Goal: Task Accomplishment & Management: Use online tool/utility

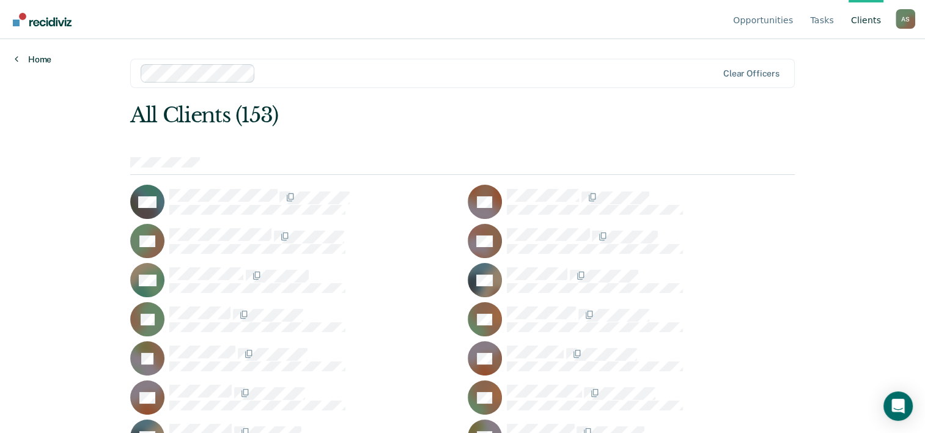
click at [44, 56] on link "Home" at bounding box center [33, 59] width 37 height 11
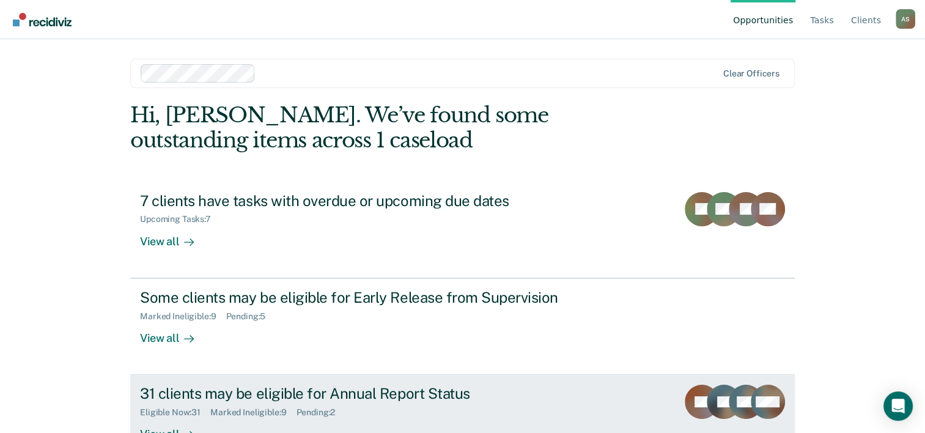
click at [305, 390] on div "31 clients may be eligible for Annual Report Status" at bounding box center [354, 394] width 429 height 18
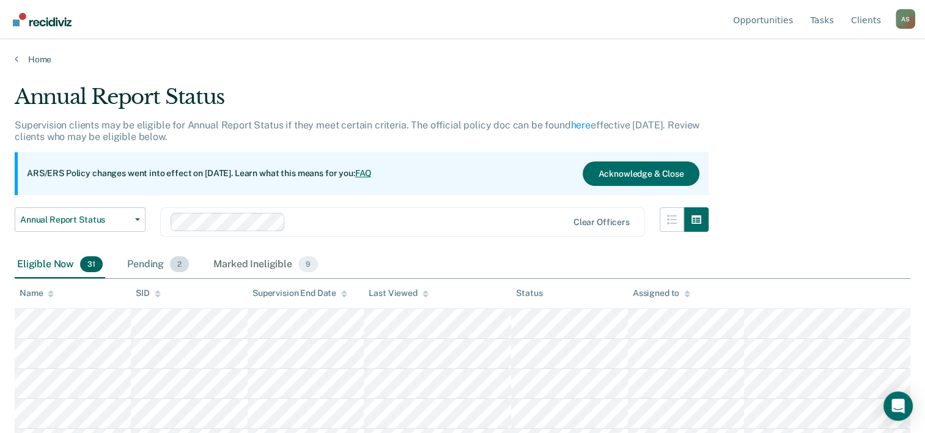
click at [147, 265] on div "Pending 2" at bounding box center [158, 264] width 67 height 27
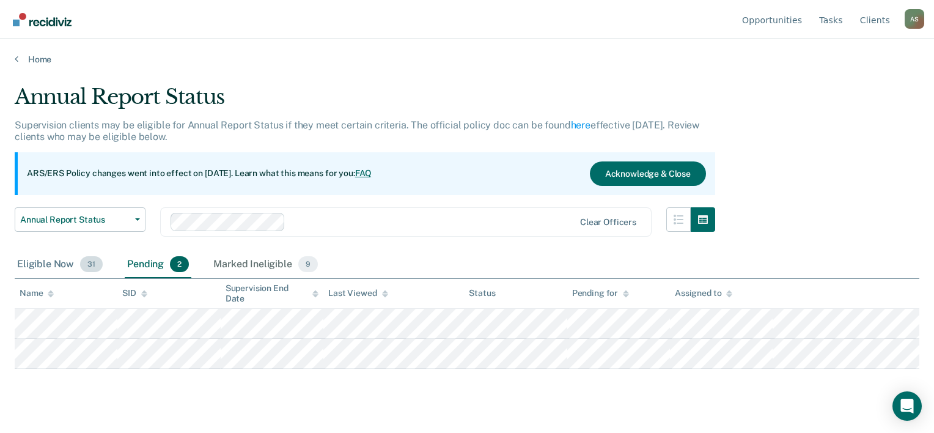
click at [53, 262] on div "Eligible Now 31" at bounding box center [60, 264] width 91 height 27
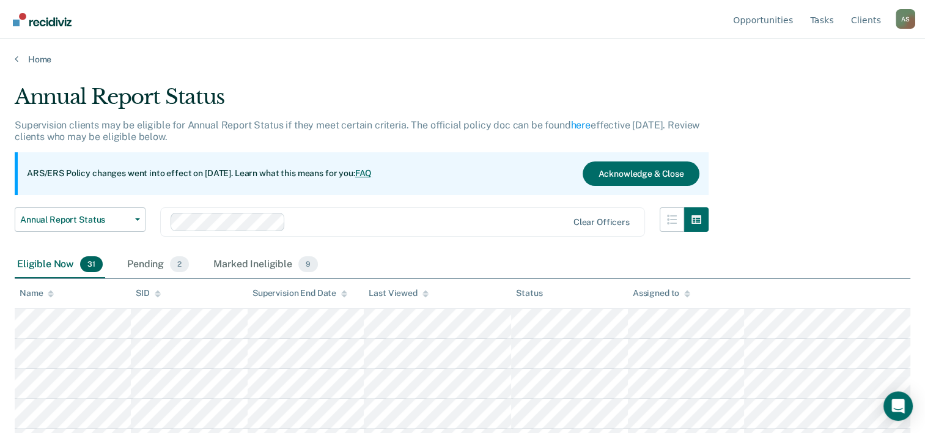
click at [52, 295] on icon at bounding box center [51, 294] width 6 height 8
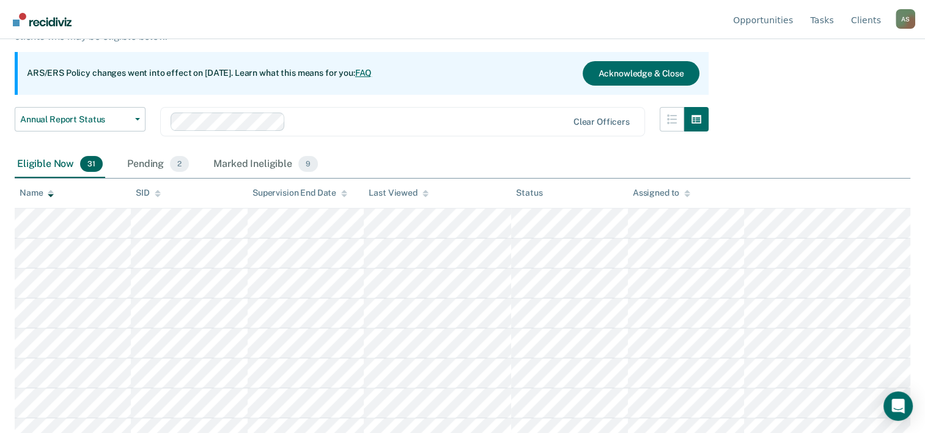
scroll to position [122, 0]
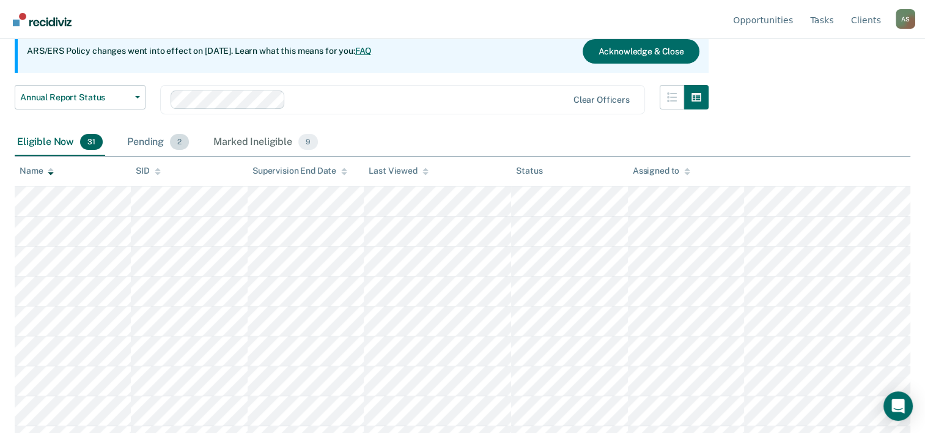
click at [157, 137] on div "Pending 2" at bounding box center [158, 142] width 67 height 27
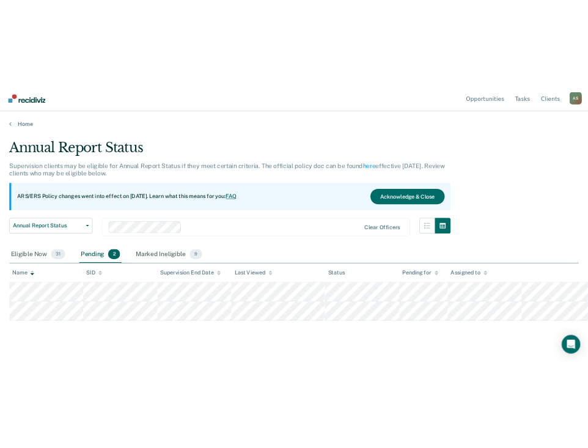
scroll to position [0, 0]
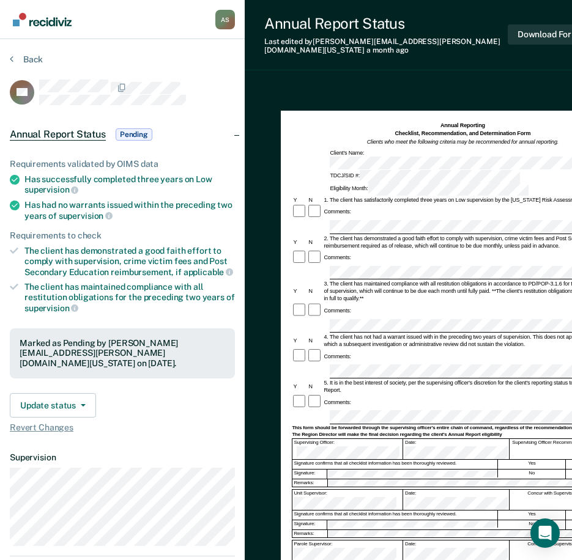
drag, startPoint x: 451, startPoint y: 138, endPoint x: 416, endPoint y: 94, distance: 55.3
click at [414, 111] on div "Annual Reporting Checklist, Recommendation, and Determination Form Clients who …" at bounding box center [462, 347] width 363 height 473
drag, startPoint x: 422, startPoint y: 93, endPoint x: 328, endPoint y: 60, distance: 99.2
click at [328, 57] on div "Annual Report Status Last edited by Antoine.Stephens@tdcj.texas.gov a month ago…" at bounding box center [426, 35] width 363 height 70
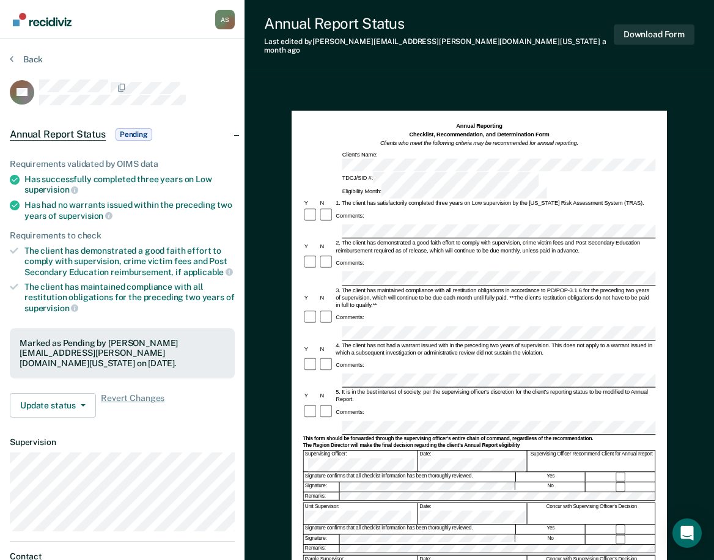
drag, startPoint x: 486, startPoint y: 125, endPoint x: 444, endPoint y: 96, distance: 51.4
click at [444, 105] on div "Annual Reporting Checklist, Recommendation, and Determination Form Clients who …" at bounding box center [480, 352] width 376 height 495
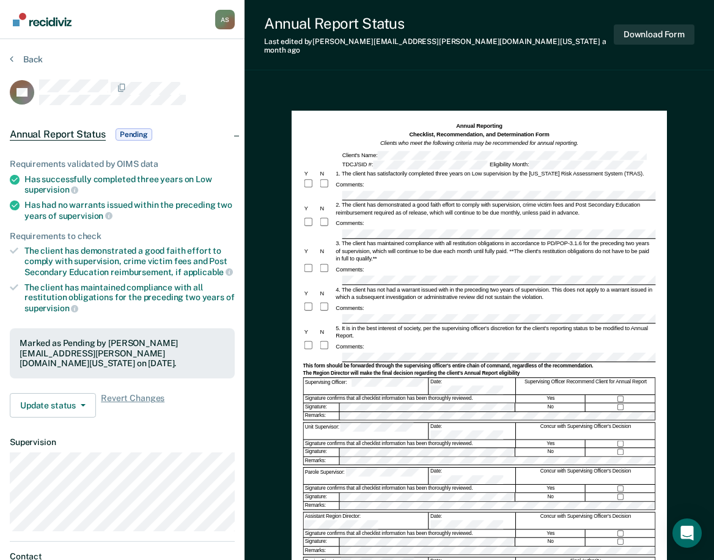
drag, startPoint x: 668, startPoint y: 2, endPoint x: 690, endPoint y: 454, distance: 452.5
click at [690, 432] on div "Annual Reporting Checklist, Recommendation, and Determination Form Clients who …" at bounding box center [480, 396] width 470 height 623
drag, startPoint x: 712, startPoint y: 40, endPoint x: 710, endPoint y: 351, distance: 310.7
click at [705, 353] on div "Annual Reporting Checklist, Recommendation, and Determination Form Clients who …" at bounding box center [480, 396] width 470 height 623
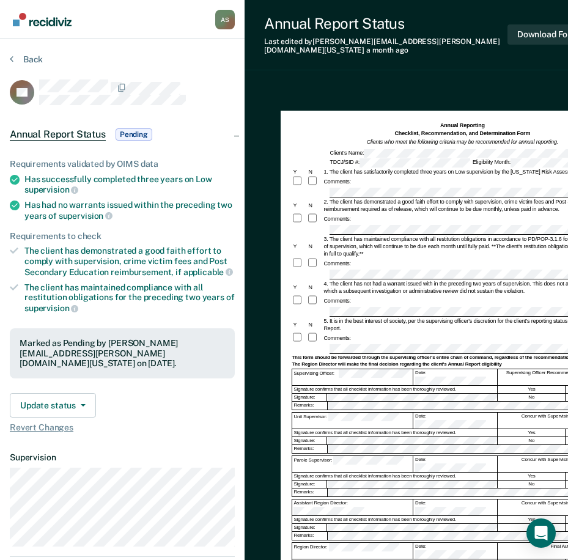
drag, startPoint x: 349, startPoint y: 177, endPoint x: 324, endPoint y: 205, distance: 37.3
click at [321, 213] on div at bounding box center [314, 219] width 15 height 12
click at [330, 193] on form "Annual Reporting Checklist, Recommendation, and Determination Form Clients who …" at bounding box center [462, 357] width 341 height 470
click at [339, 229] on form "Annual Reporting Checklist, Recommendation, and Determination Form Clients who …" at bounding box center [462, 357] width 341 height 470
click at [324, 234] on form "Annual Reporting Checklist, Recommendation, and Determination Form Clients who …" at bounding box center [462, 357] width 341 height 470
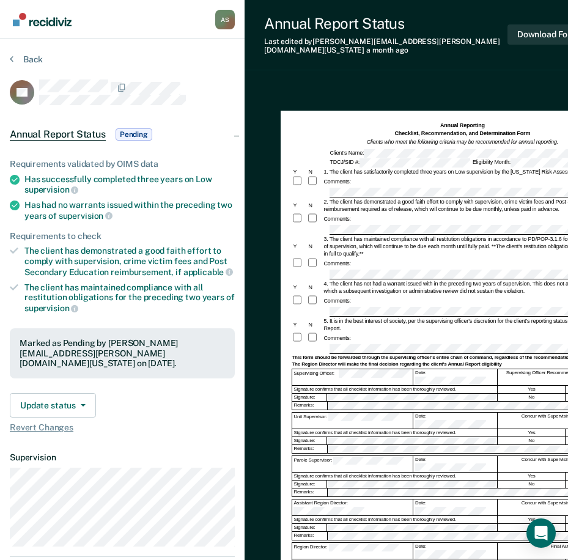
click at [303, 272] on form "Annual Reporting Checklist, Recommendation, and Determination Form Clients who …" at bounding box center [462, 357] width 341 height 470
click at [331, 311] on form "Annual Reporting Checklist, Recommendation, and Determination Form Clients who …" at bounding box center [462, 357] width 341 height 470
drag, startPoint x: 347, startPoint y: 295, endPoint x: 437, endPoint y: 284, distance: 91.1
click at [434, 295] on div "Comments:" at bounding box center [462, 301] width 341 height 12
click at [336, 305] on form "Annual Reporting Checklist, Recommendation, and Determination Form Clients who …" at bounding box center [462, 357] width 341 height 470
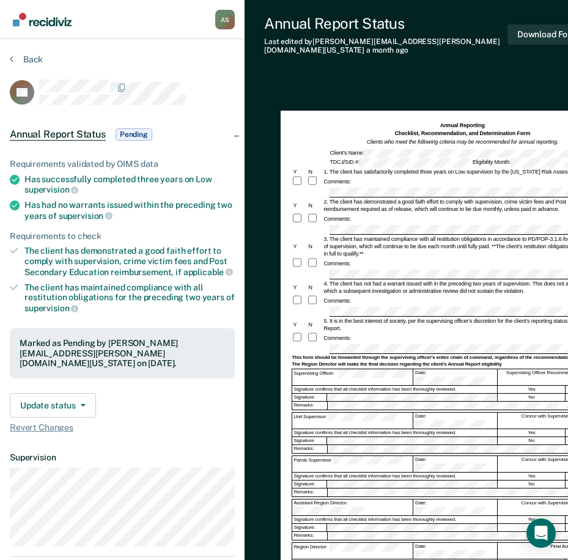
click at [348, 344] on form "Annual Reporting Checklist, Recommendation, and Determination Form Clients who …" at bounding box center [462, 357] width 341 height 470
click at [538, 333] on form "Annual Reporting Checklist, Recommendation, and Determination Form Clients who …" at bounding box center [462, 357] width 341 height 470
drag, startPoint x: 538, startPoint y: 331, endPoint x: 330, endPoint y: 345, distance: 209.0
click at [295, 344] on div at bounding box center [462, 349] width 341 height 10
drag, startPoint x: 363, startPoint y: 330, endPoint x: 400, endPoint y: 308, distance: 42.5
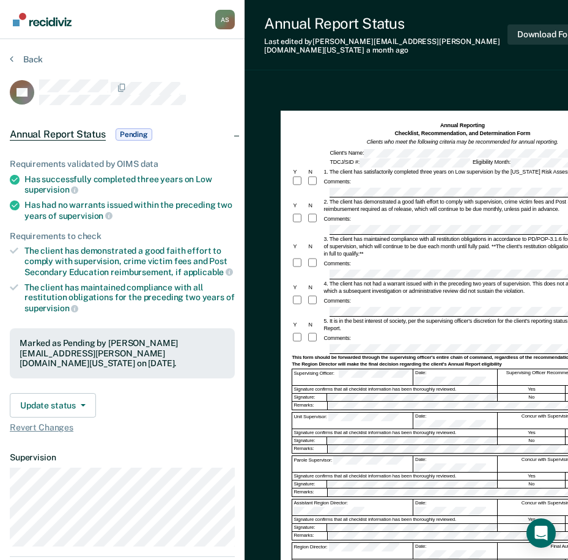
click at [399, 317] on div "5. It is in the best interest of society, per the supervising officer's discret…" at bounding box center [477, 324] width 311 height 15
click at [337, 319] on form "Annual Reporting Checklist, Recommendation, and Determination Form Clients who …" at bounding box center [462, 357] width 341 height 470
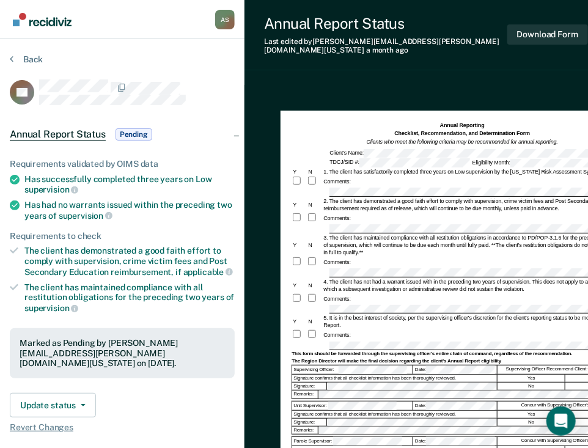
click at [330, 166] on form "Annual Reporting Checklist, Recommendation, and Determination Form Clients who …" at bounding box center [462, 339] width 341 height 435
click at [315, 191] on form "Annual Reporting Checklist, Recommendation, and Determination Form Clients who …" at bounding box center [462, 339] width 341 height 435
drag, startPoint x: 367, startPoint y: 213, endPoint x: 450, endPoint y: 205, distance: 83.6
click at [448, 213] on div "Comments:" at bounding box center [462, 218] width 341 height 11
click at [303, 212] on form "Annual Reporting Checklist, Recommendation, and Determination Form Clients who …" at bounding box center [462, 339] width 341 height 435
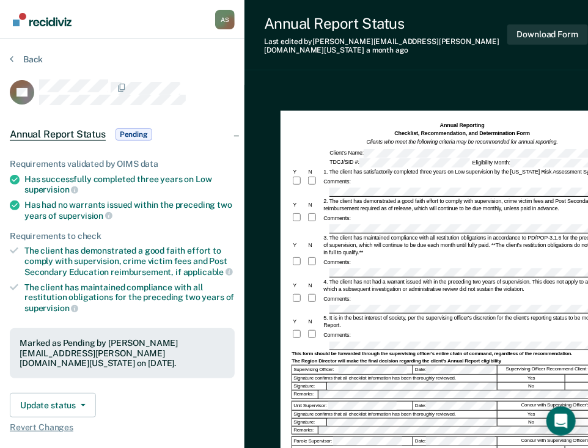
click at [335, 255] on form "Annual Reporting Checklist, Recommendation, and Determination Form Clients who …" at bounding box center [462, 339] width 341 height 435
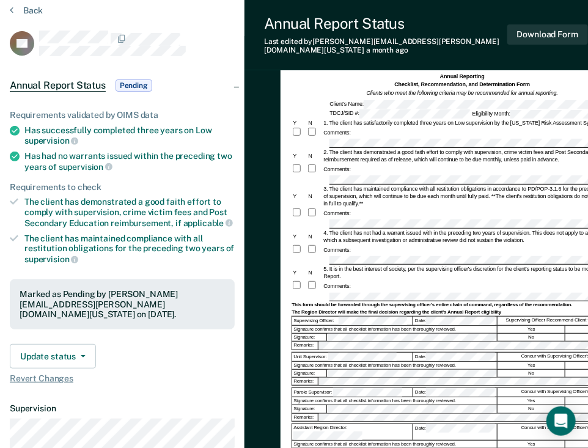
click at [329, 272] on form "Annual Reporting Checklist, Recommendation, and Determination Form Clients who …" at bounding box center [462, 290] width 341 height 435
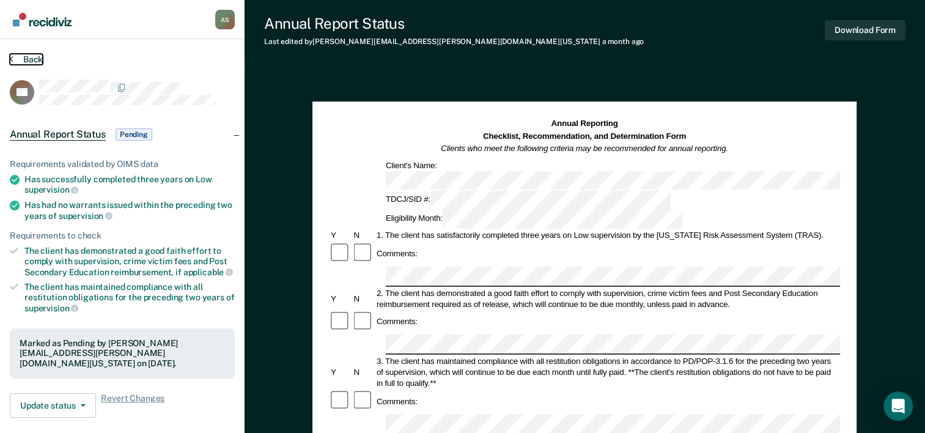
click at [37, 61] on button "Back" at bounding box center [26, 59] width 33 height 11
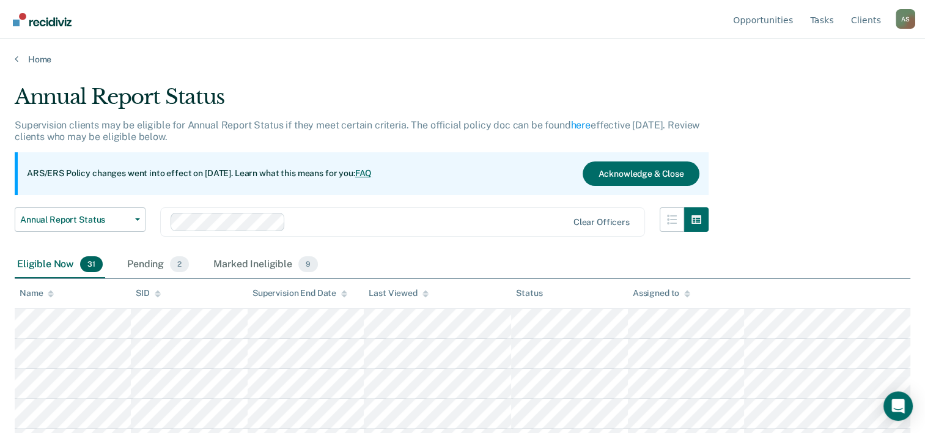
click at [53, 269] on div "Eligible Now 31" at bounding box center [60, 264] width 91 height 27
click at [50, 291] on icon at bounding box center [51, 291] width 6 height 3
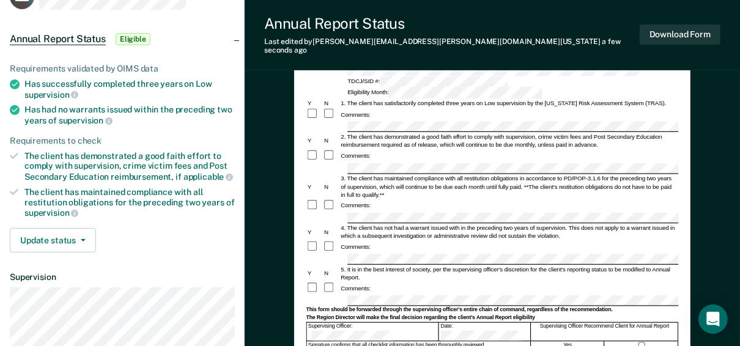
scroll to position [98, 0]
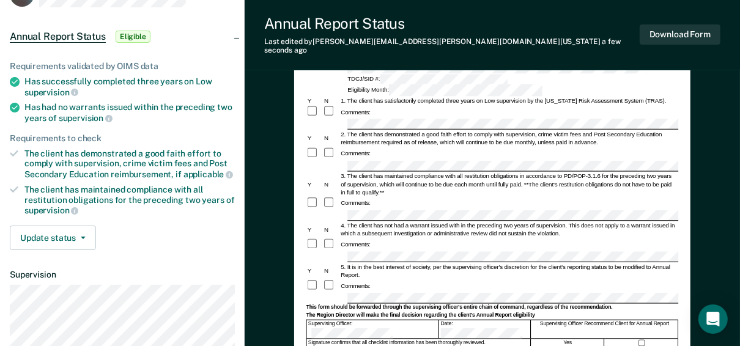
click at [339, 204] on form "Annual Reporting Checklist, Recommendation, and Determination Form Clients who …" at bounding box center [492, 294] width 372 height 540
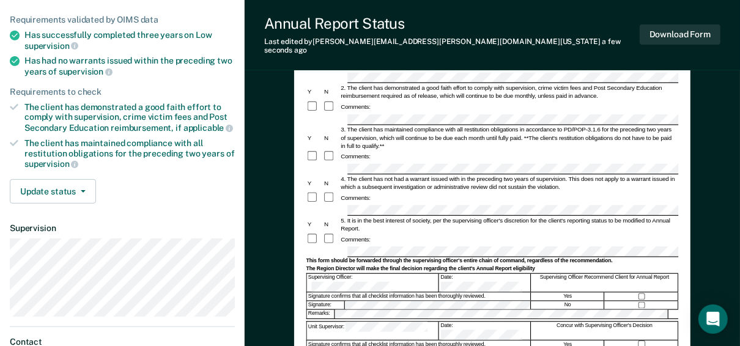
scroll to position [147, 0]
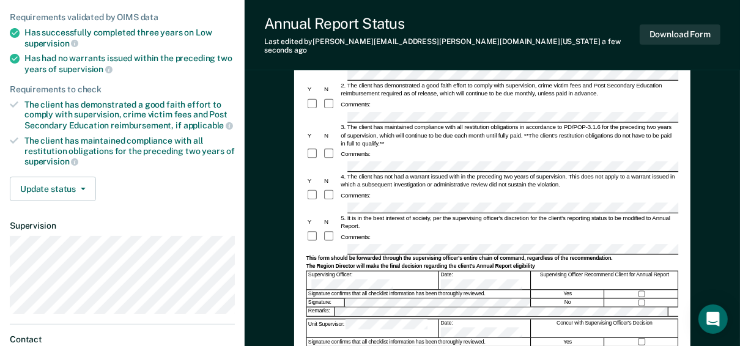
click at [343, 187] on form "Annual Reporting Checklist, Recommendation, and Determination Form Clients who …" at bounding box center [492, 246] width 372 height 540
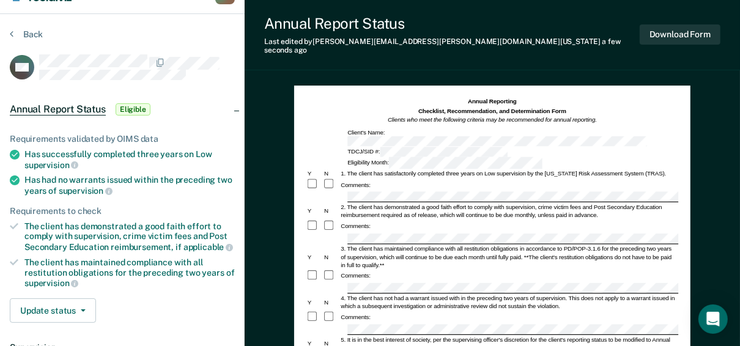
scroll to position [49, 0]
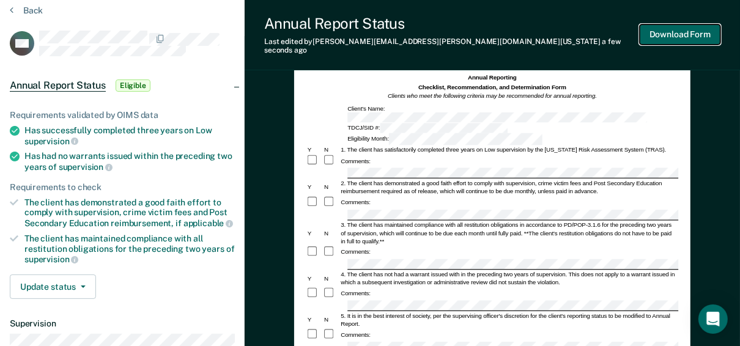
click at [659, 32] on button "Download Form" at bounding box center [680, 34] width 81 height 20
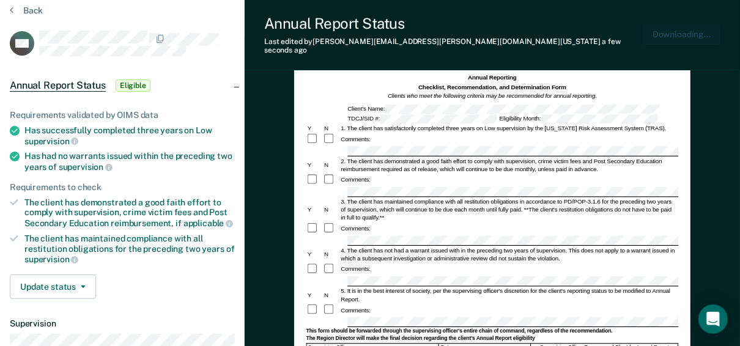
scroll to position [0, 0]
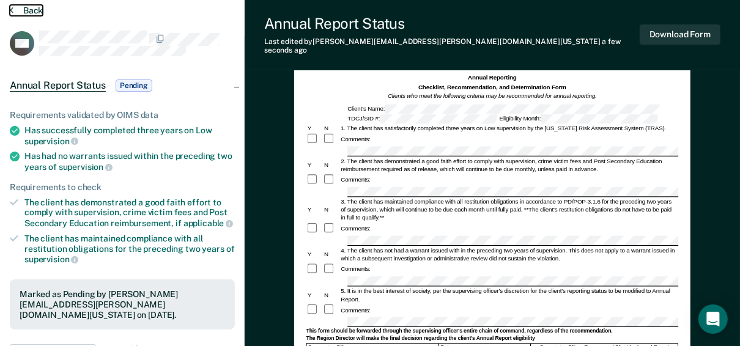
click at [32, 10] on button "Back" at bounding box center [26, 10] width 33 height 11
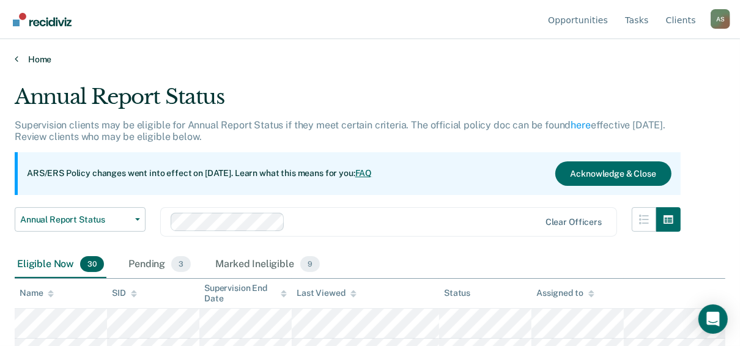
click at [29, 57] on link "Home" at bounding box center [370, 59] width 711 height 11
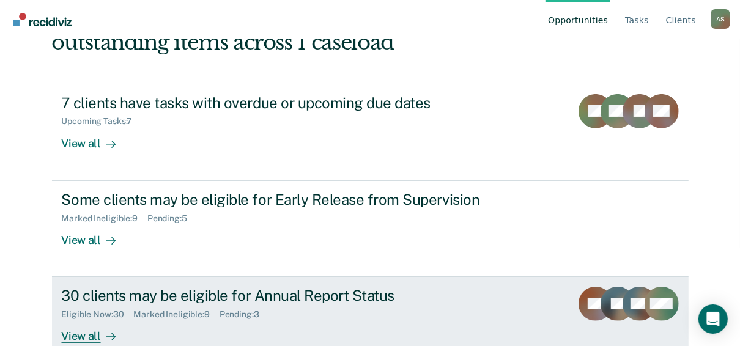
scroll to position [124, 0]
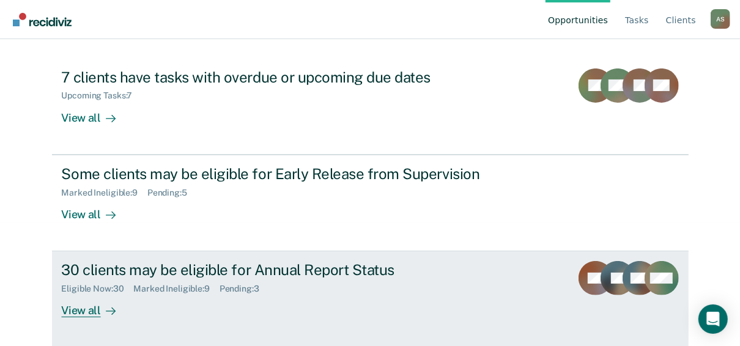
click at [169, 270] on div "30 clients may be eligible for Annual Report Status" at bounding box center [276, 270] width 429 height 18
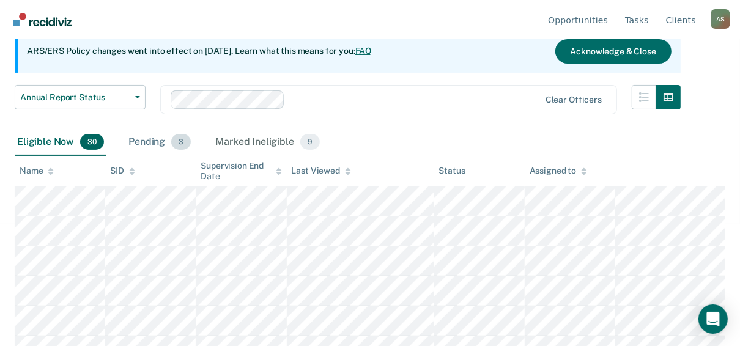
scroll to position [147, 0]
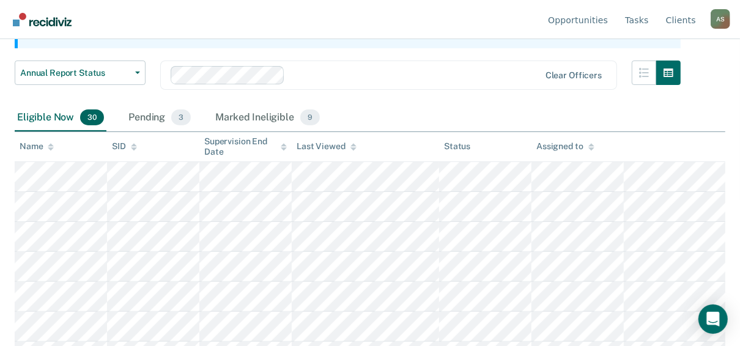
click at [52, 145] on icon at bounding box center [51, 145] width 6 height 3
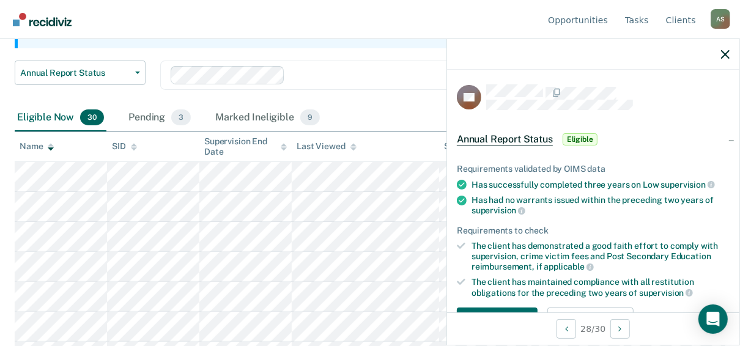
click at [405, 103] on div "Annual Report Status Early Release from Supervision Annual Report Status Clear …" at bounding box center [348, 83] width 666 height 44
click at [727, 53] on icon "button" at bounding box center [725, 54] width 9 height 9
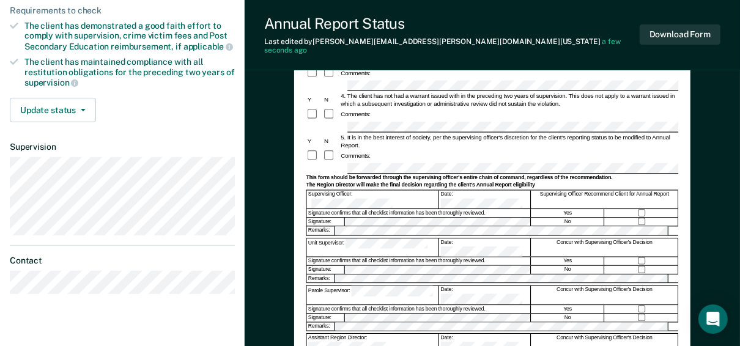
scroll to position [122, 0]
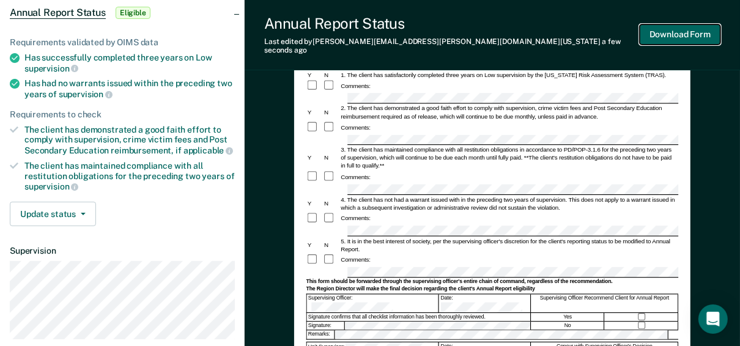
click at [685, 30] on button "Download Form" at bounding box center [680, 34] width 81 height 20
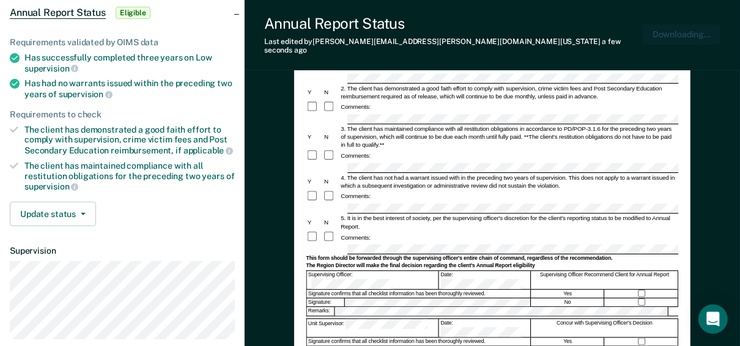
scroll to position [0, 0]
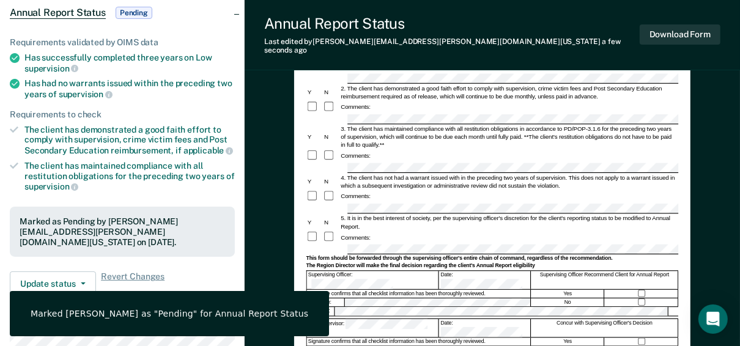
click at [501, 100] on div "Comments:" at bounding box center [492, 106] width 372 height 13
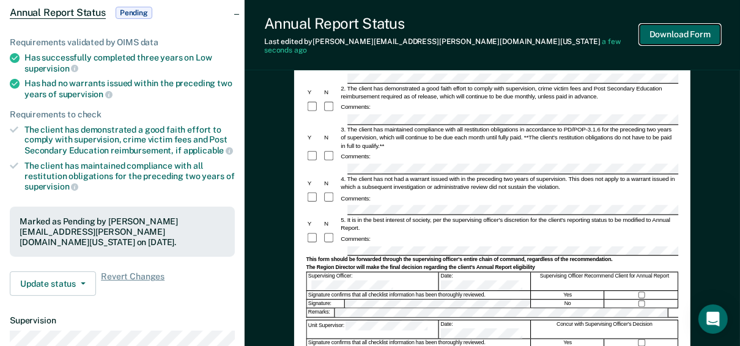
click at [672, 29] on button "Download Form" at bounding box center [680, 34] width 81 height 20
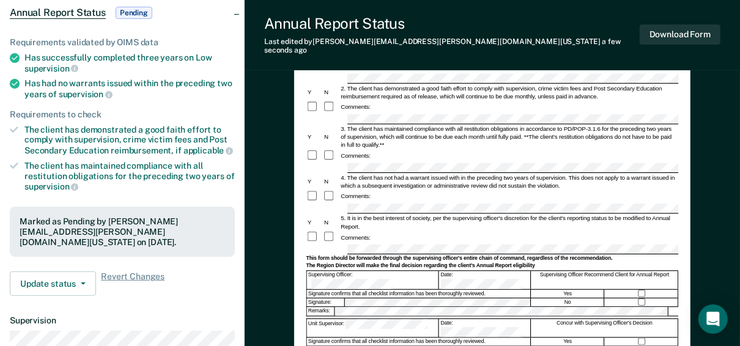
drag, startPoint x: 196, startPoint y: 52, endPoint x: 154, endPoint y: 56, distance: 42.4
click at [195, 53] on div "Has successfully completed three years on Low supervision" at bounding box center [129, 63] width 210 height 21
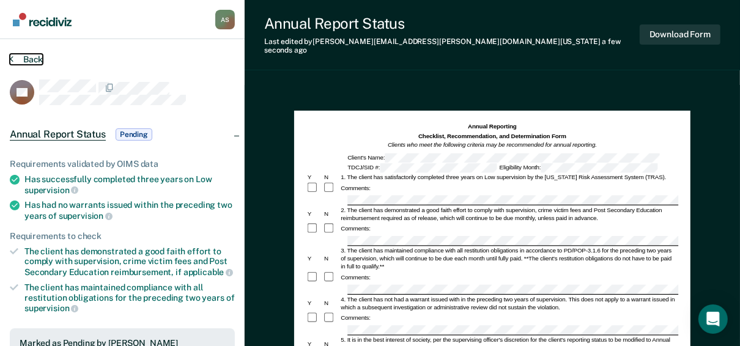
click at [26, 59] on button "Back" at bounding box center [26, 59] width 33 height 11
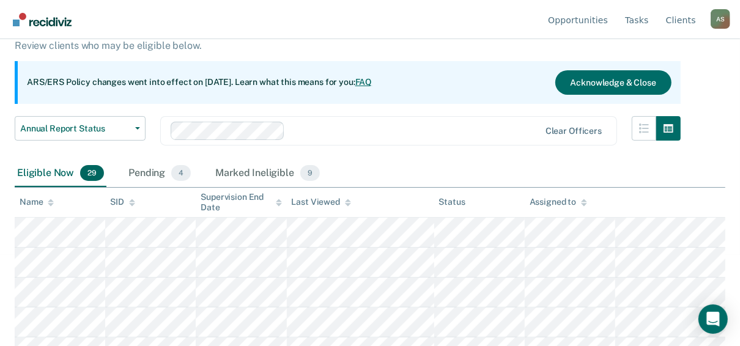
scroll to position [98, 0]
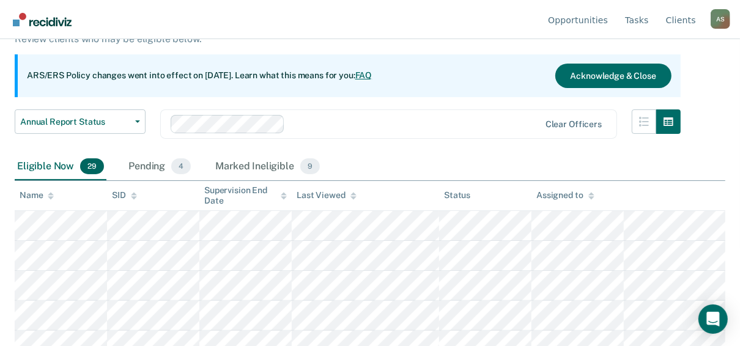
click at [51, 193] on icon at bounding box center [51, 194] width 6 height 3
click at [50, 193] on icon at bounding box center [51, 196] width 6 height 8
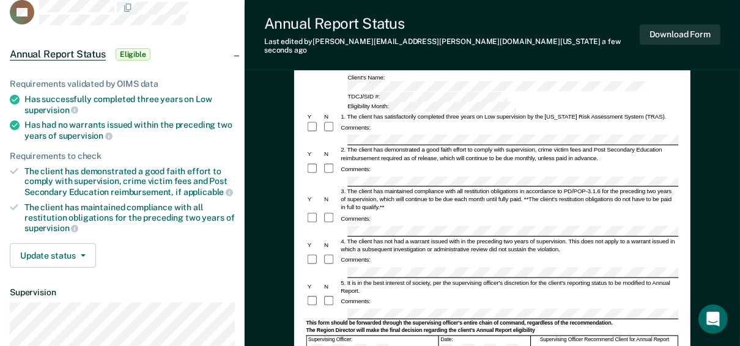
scroll to position [98, 0]
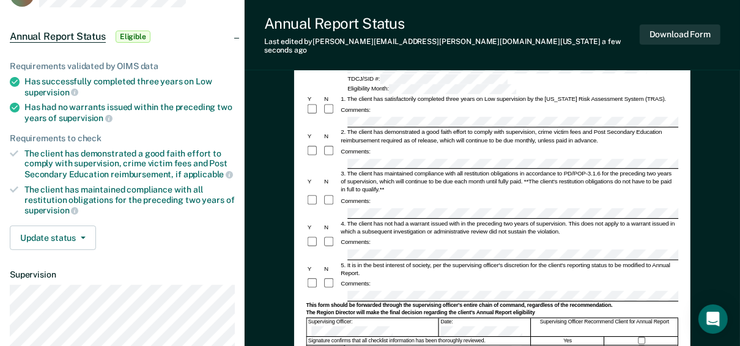
click at [345, 209] on form "Annual Reporting Checklist, Recommendation, and Determination Form Clients who …" at bounding box center [492, 293] width 372 height 538
click at [396, 236] on div "Comments:" at bounding box center [492, 242] width 372 height 13
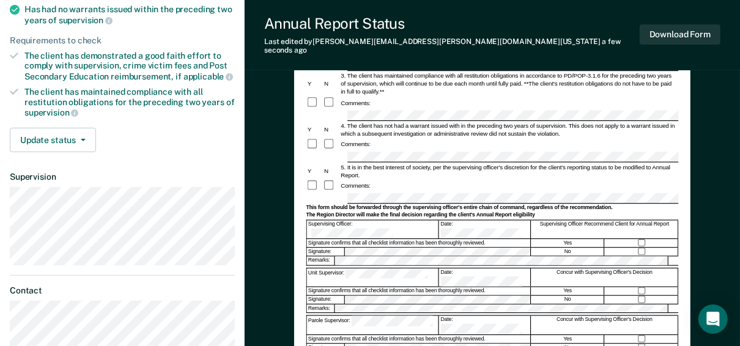
scroll to position [0, 0]
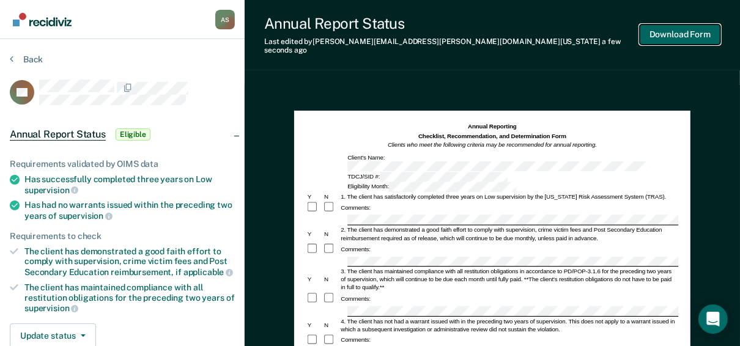
click at [683, 27] on button "Download Form" at bounding box center [680, 34] width 81 height 20
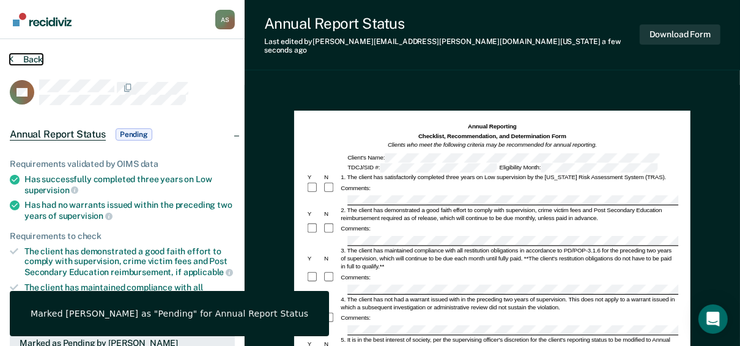
click at [35, 56] on button "Back" at bounding box center [26, 59] width 33 height 11
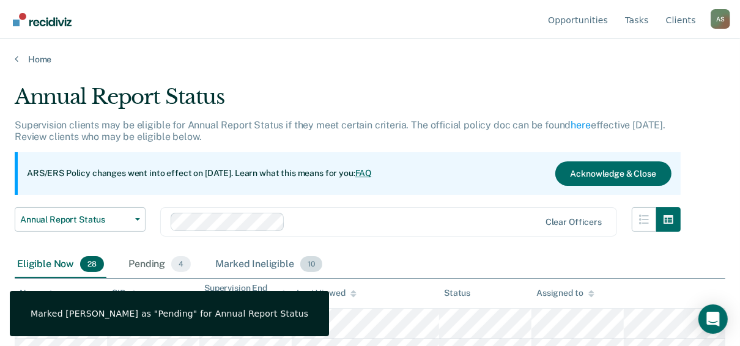
scroll to position [147, 0]
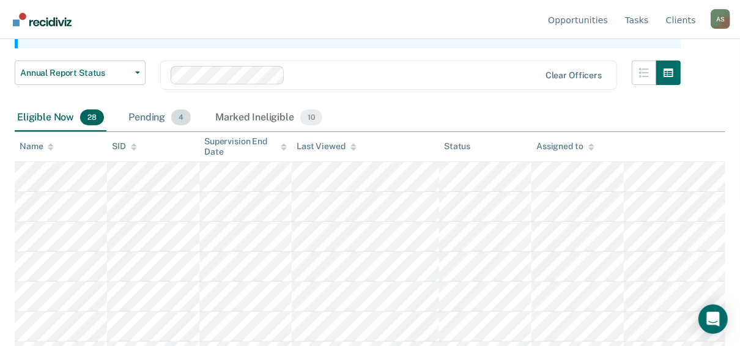
click at [157, 124] on div "Pending 4" at bounding box center [159, 118] width 67 height 27
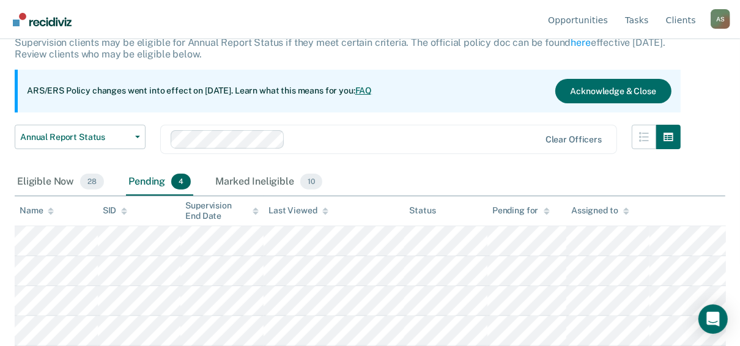
scroll to position [81, 0]
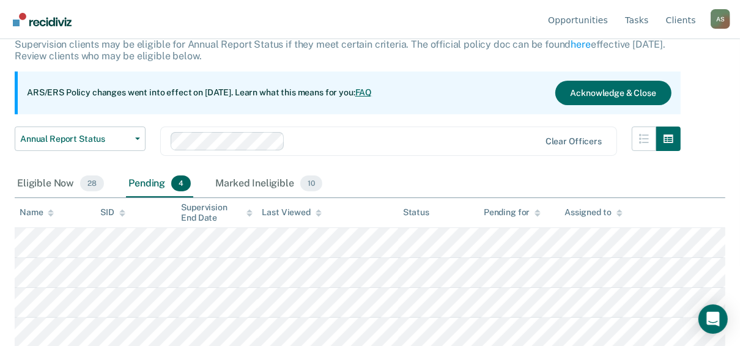
click at [149, 182] on div "Pending 4" at bounding box center [159, 184] width 67 height 27
click at [263, 186] on div "Marked Ineligible 10" at bounding box center [268, 184] width 111 height 27
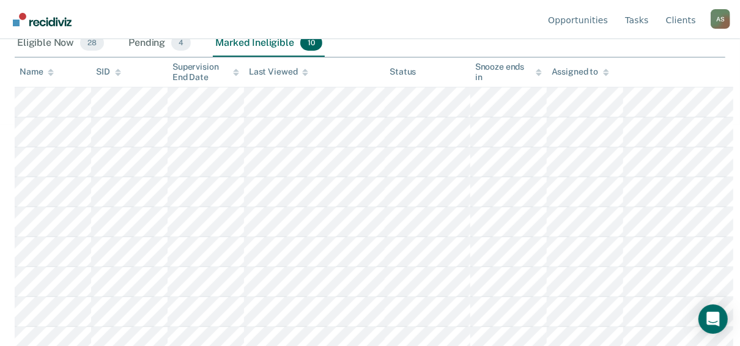
scroll to position [228, 0]
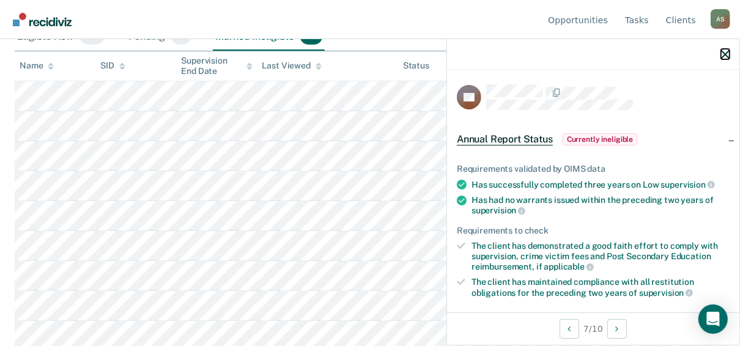
click at [722, 53] on icon "button" at bounding box center [725, 54] width 9 height 9
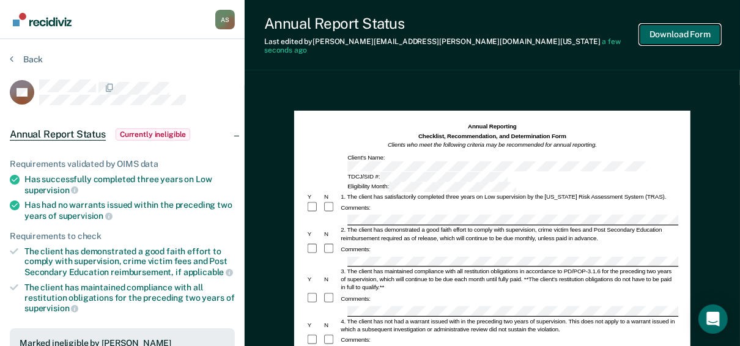
click at [658, 35] on button "Download Form" at bounding box center [680, 34] width 81 height 20
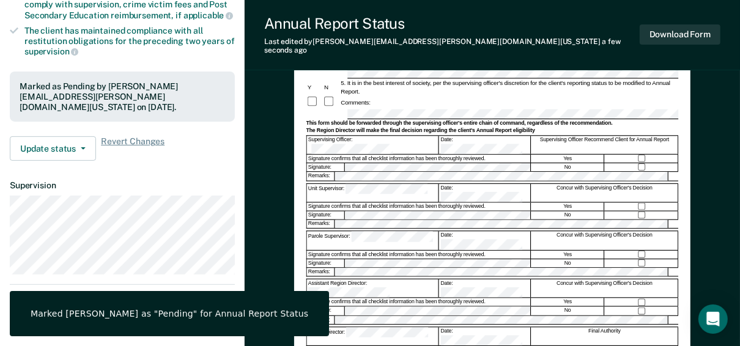
scroll to position [294, 0]
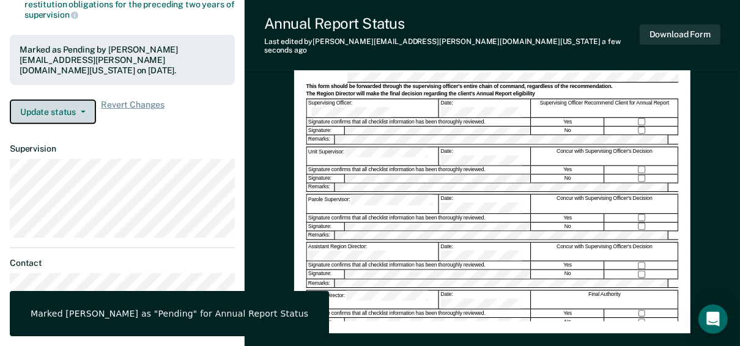
click at [56, 113] on button "Update status" at bounding box center [53, 112] width 86 height 24
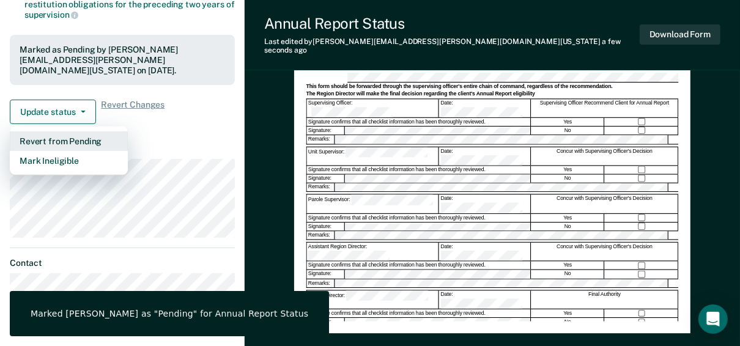
click at [56, 138] on button "Revert from Pending" at bounding box center [69, 141] width 118 height 20
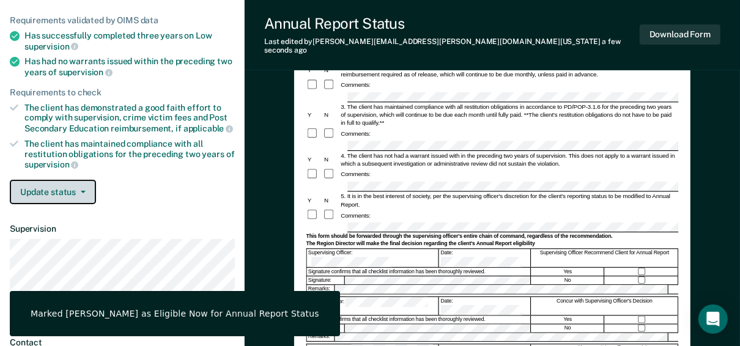
scroll to position [0, 0]
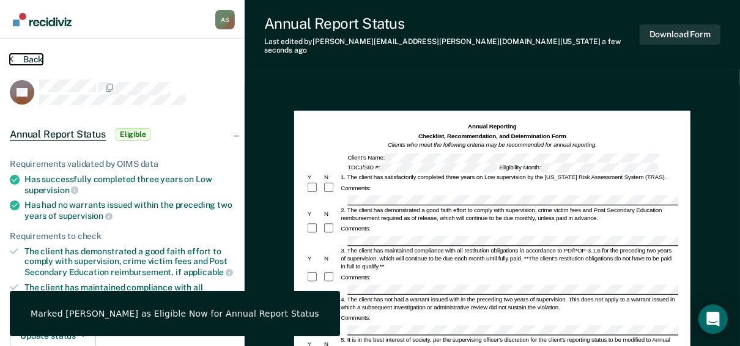
click at [32, 58] on button "Back" at bounding box center [26, 59] width 33 height 11
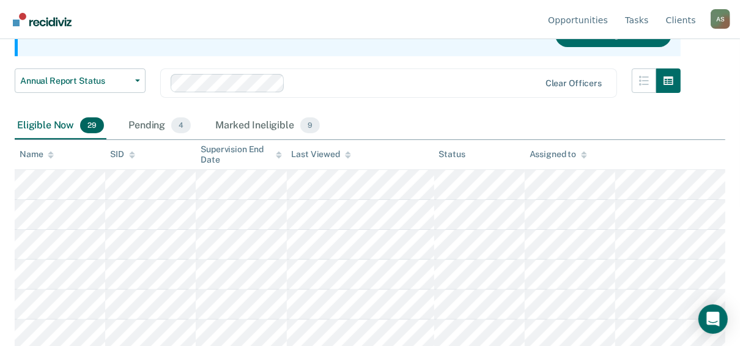
scroll to position [147, 0]
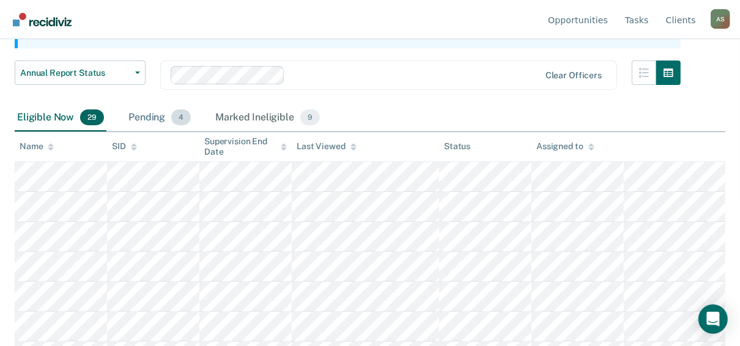
click at [147, 115] on div "Pending 4" at bounding box center [159, 118] width 67 height 27
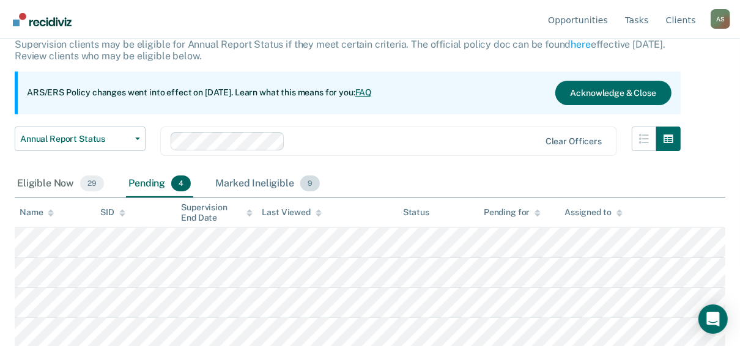
click at [235, 179] on div "Marked Ineligible 9" at bounding box center [267, 184] width 109 height 27
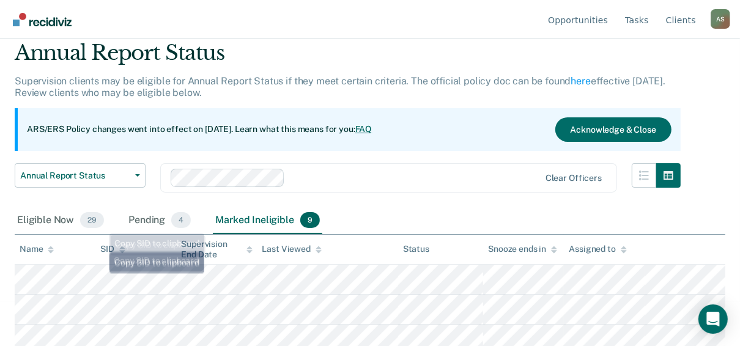
scroll to position [35, 0]
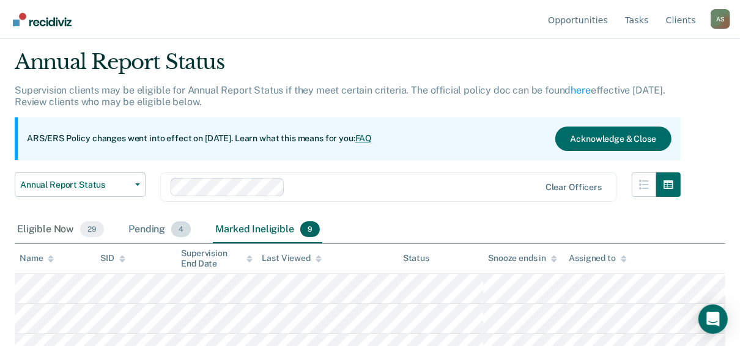
click at [137, 231] on div "Pending 4" at bounding box center [159, 229] width 67 height 27
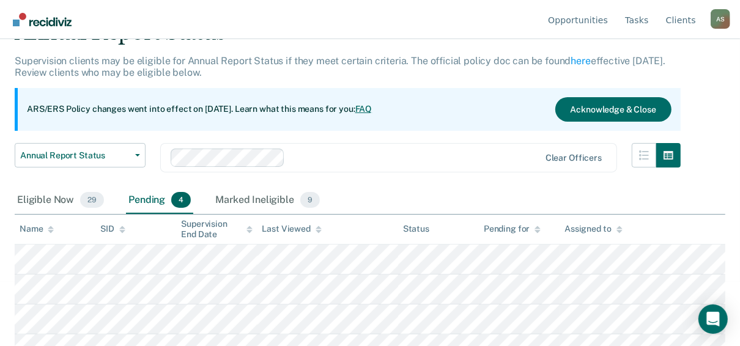
scroll to position [81, 0]
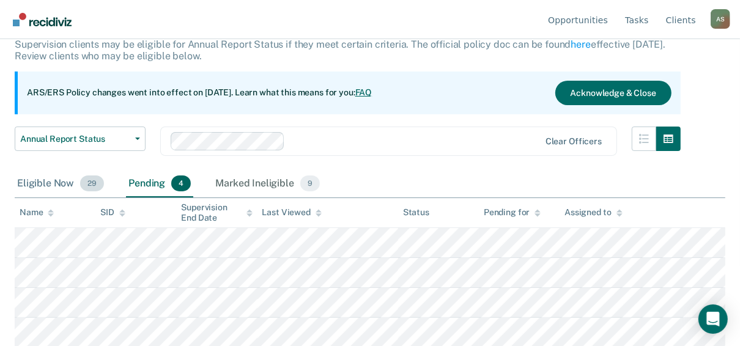
click at [57, 189] on div "Eligible Now 29" at bounding box center [61, 184] width 92 height 27
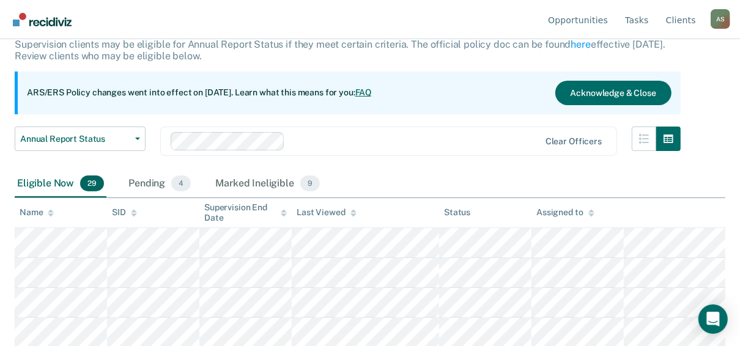
click at [48, 210] on icon at bounding box center [51, 213] width 6 height 8
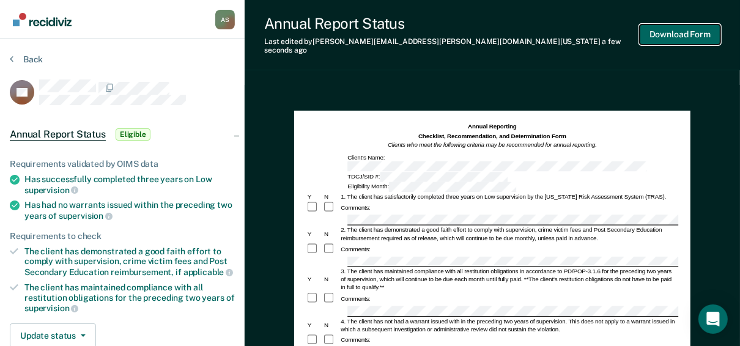
click at [679, 36] on button "Download Form" at bounding box center [680, 34] width 81 height 20
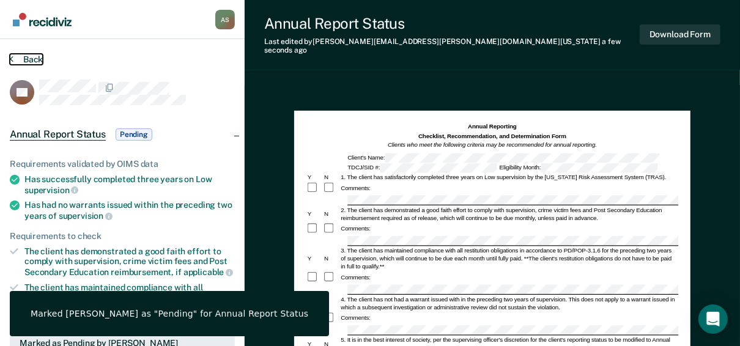
click at [15, 54] on button "Back" at bounding box center [26, 59] width 33 height 11
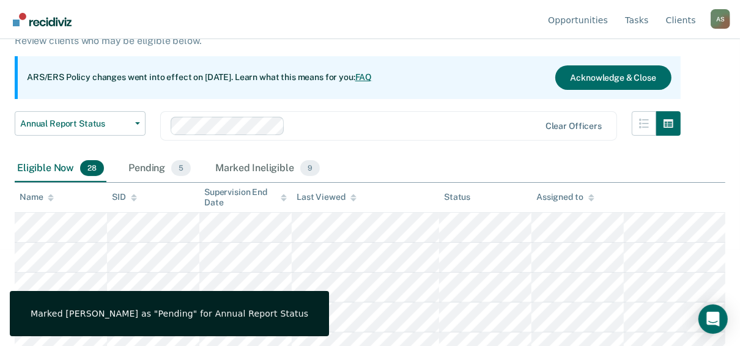
scroll to position [98, 0]
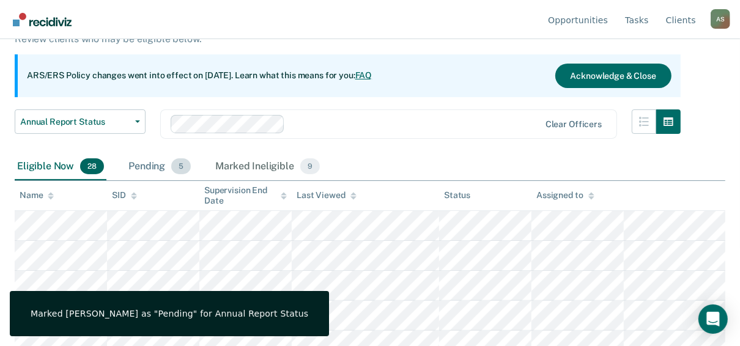
click at [152, 166] on div "Pending 5" at bounding box center [159, 167] width 67 height 27
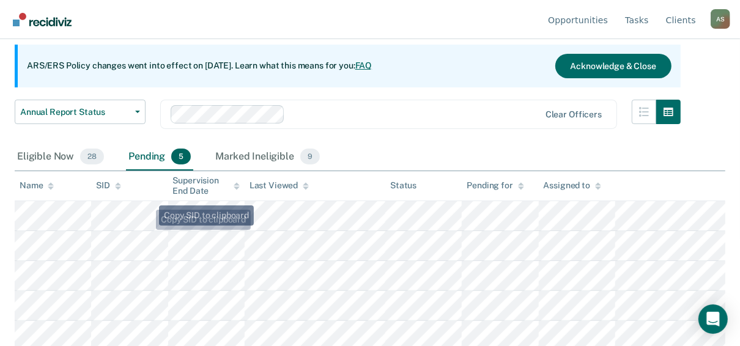
scroll to position [111, 0]
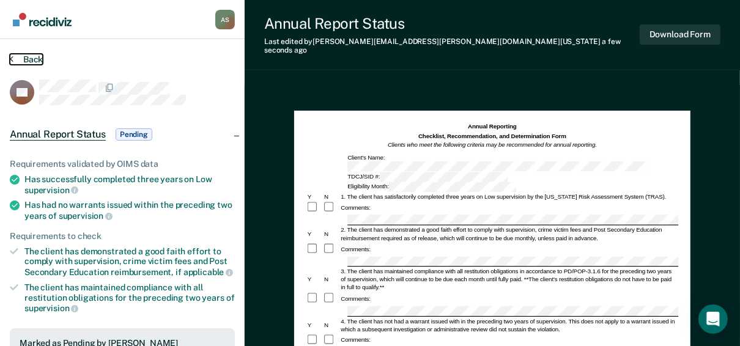
click at [26, 61] on button "Back" at bounding box center [26, 59] width 33 height 11
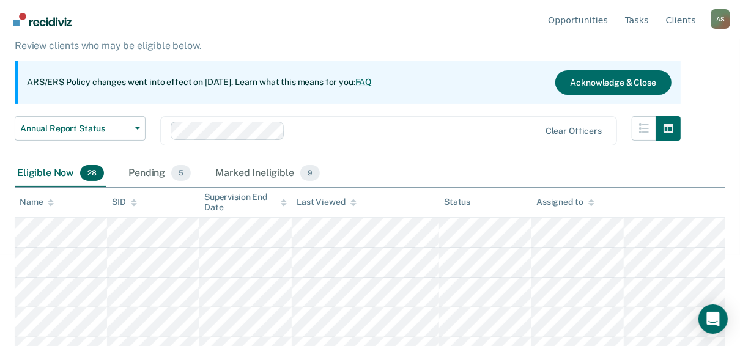
scroll to position [98, 0]
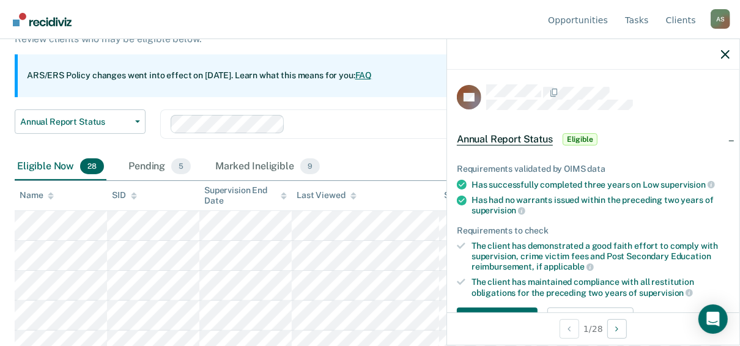
click at [725, 62] on div at bounding box center [593, 54] width 292 height 31
click at [725, 58] on icon "button" at bounding box center [725, 54] width 9 height 9
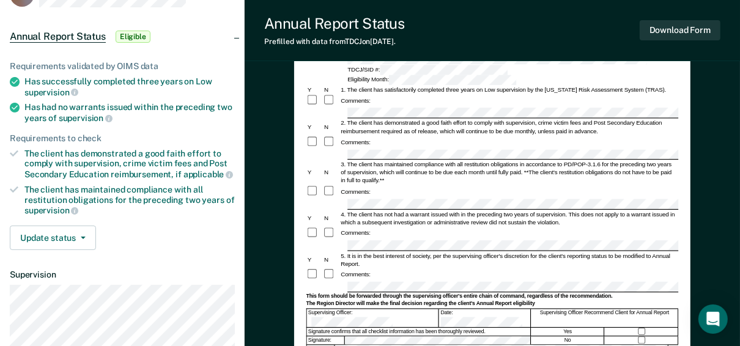
scroll to position [24, 0]
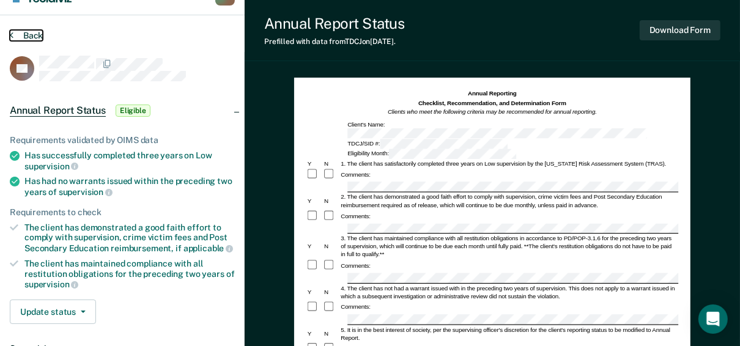
click at [29, 30] on button "Back" at bounding box center [26, 35] width 33 height 11
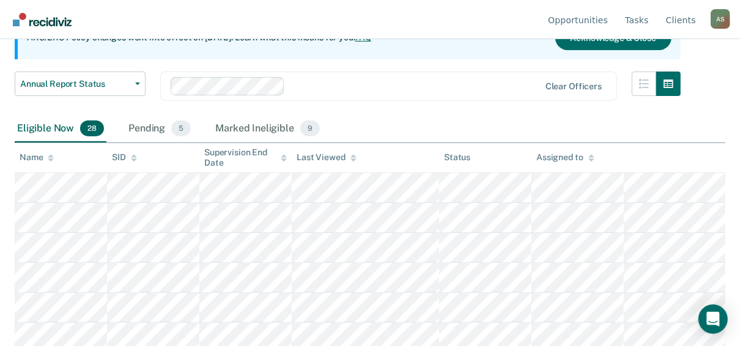
scroll to position [147, 0]
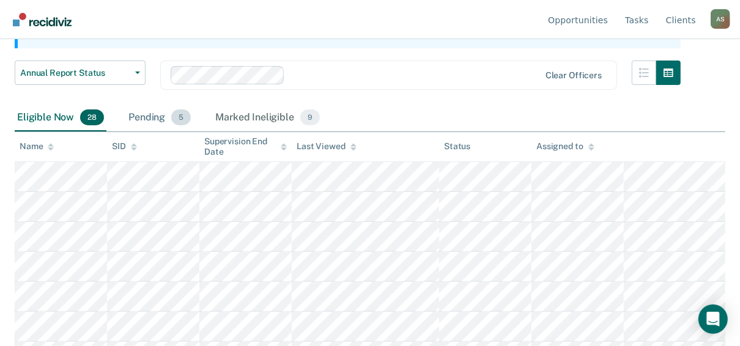
click at [149, 118] on div "Pending 5" at bounding box center [159, 118] width 67 height 27
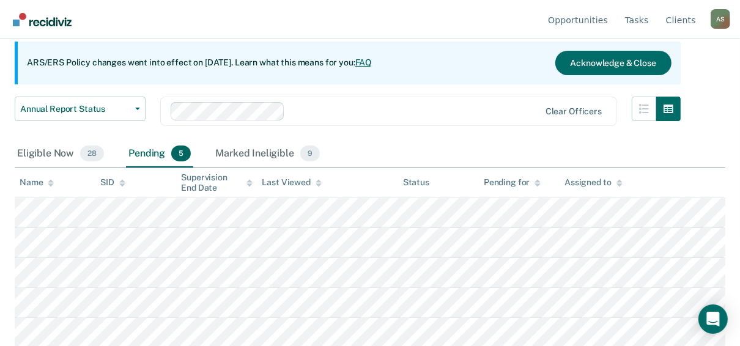
click at [131, 152] on div "Pending 5" at bounding box center [159, 154] width 67 height 27
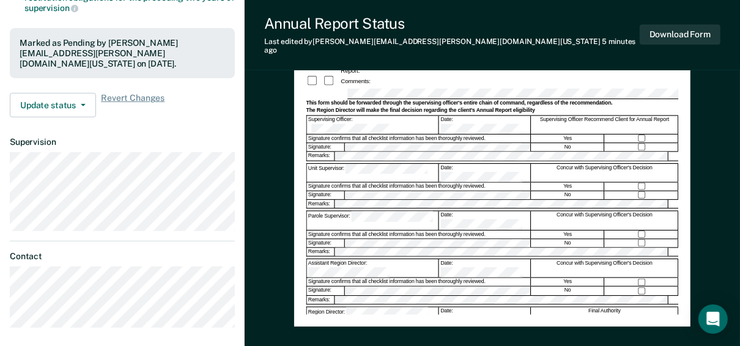
scroll to position [317, 0]
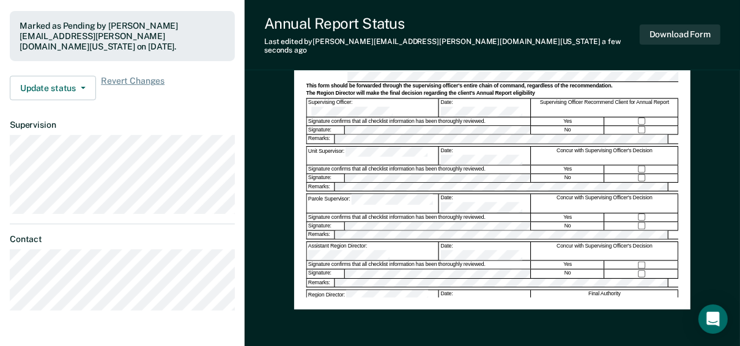
click at [294, 181] on div "Annual Reporting Checklist, Recommendation, and Determination Form Clients who …" at bounding box center [492, 51] width 396 height 516
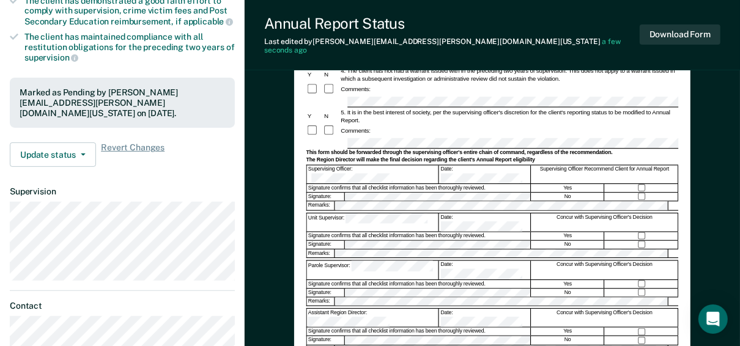
scroll to position [220, 0]
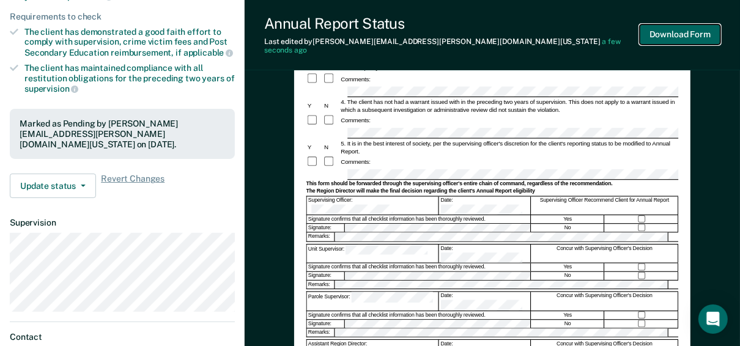
click at [674, 35] on button "Download Form" at bounding box center [680, 34] width 81 height 20
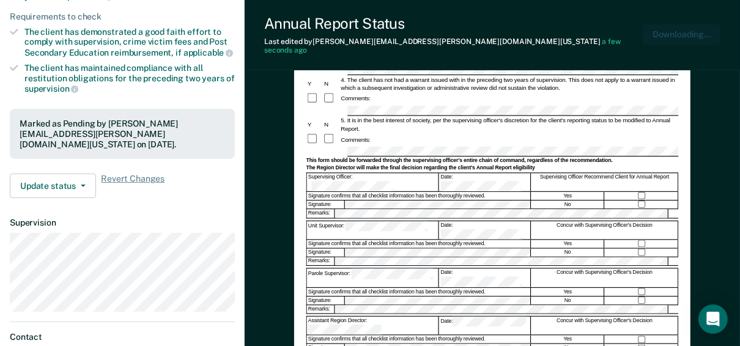
scroll to position [0, 0]
click at [268, 114] on div "Annual Reporting Checklist, Recommendation, and Determination Form Clients who …" at bounding box center [492, 188] width 495 height 646
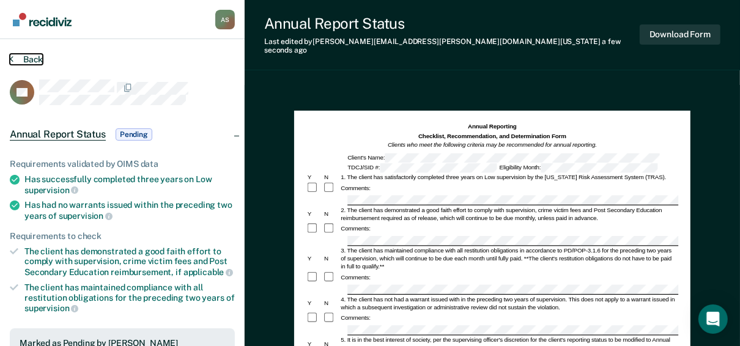
click at [32, 59] on button "Back" at bounding box center [26, 59] width 33 height 11
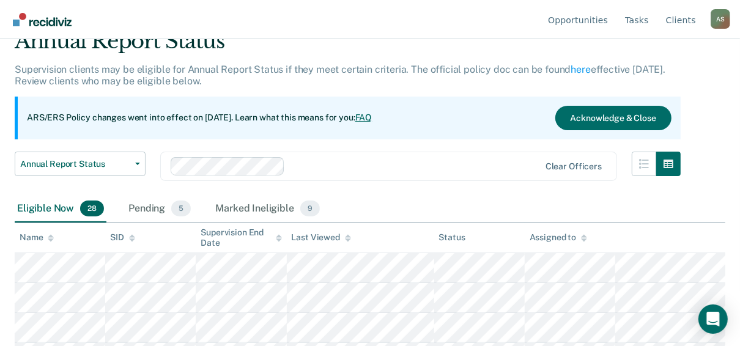
scroll to position [147, 0]
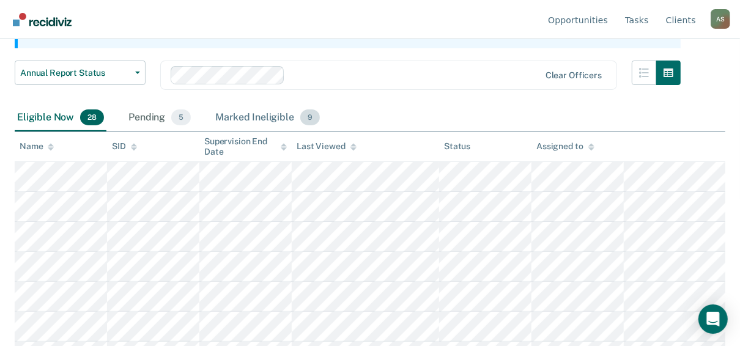
click at [235, 112] on div "Marked Ineligible 9" at bounding box center [267, 118] width 109 height 27
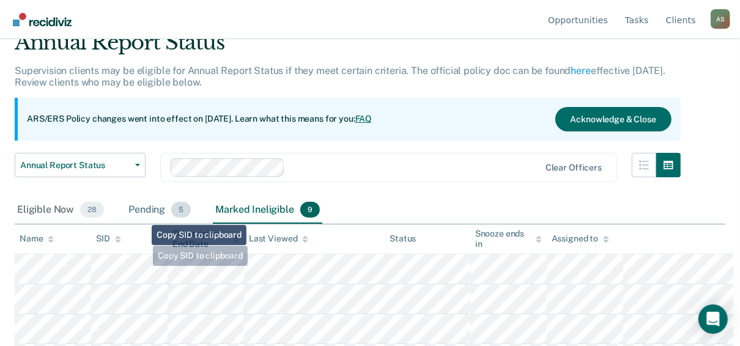
scroll to position [35, 0]
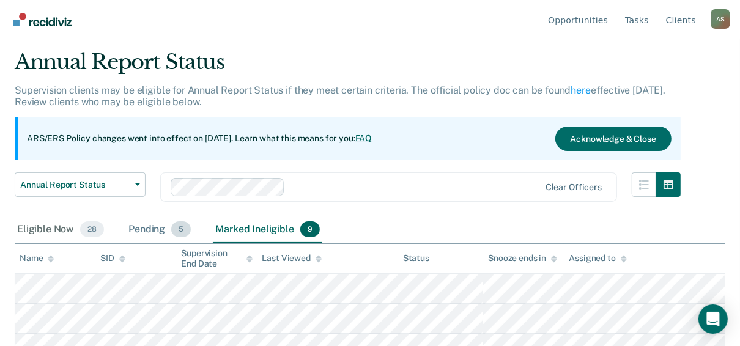
click at [133, 226] on div "Pending 5" at bounding box center [159, 229] width 67 height 27
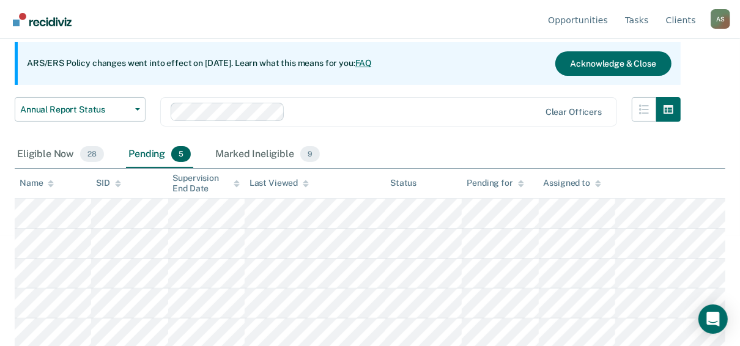
scroll to position [111, 0]
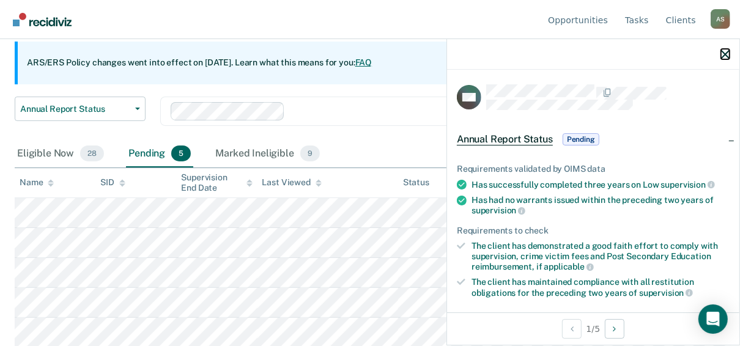
click at [728, 57] on icon "button" at bounding box center [725, 54] width 9 height 9
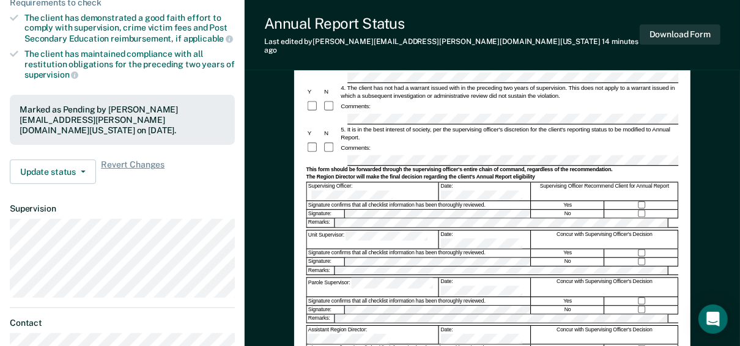
scroll to position [245, 0]
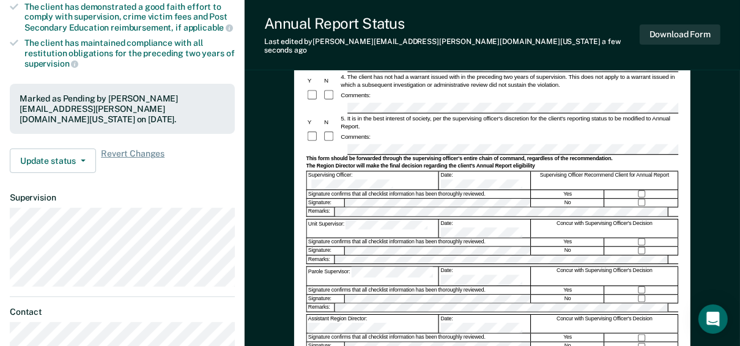
click at [651, 31] on button "Download Form" at bounding box center [680, 34] width 81 height 20
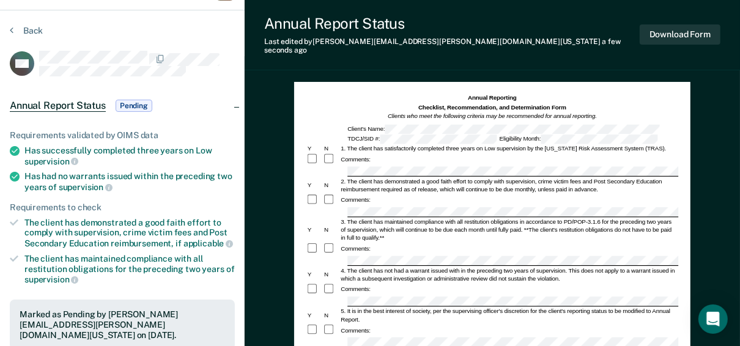
scroll to position [0, 0]
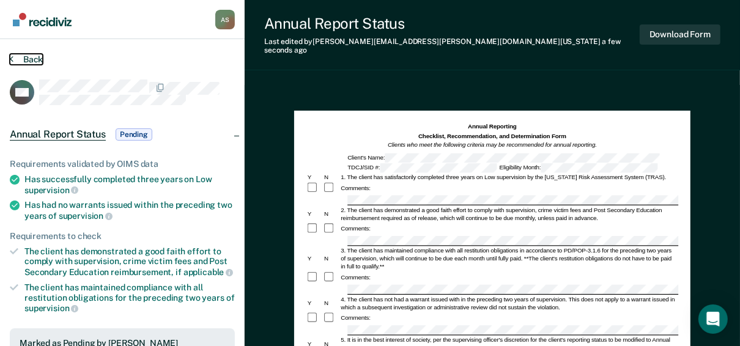
click at [13, 57] on button "Back" at bounding box center [26, 59] width 33 height 11
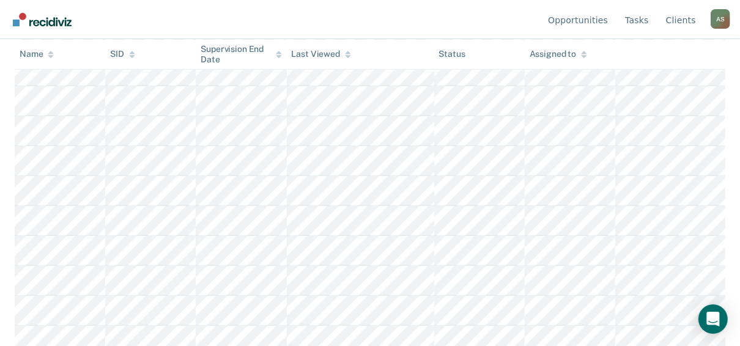
scroll to position [49, 0]
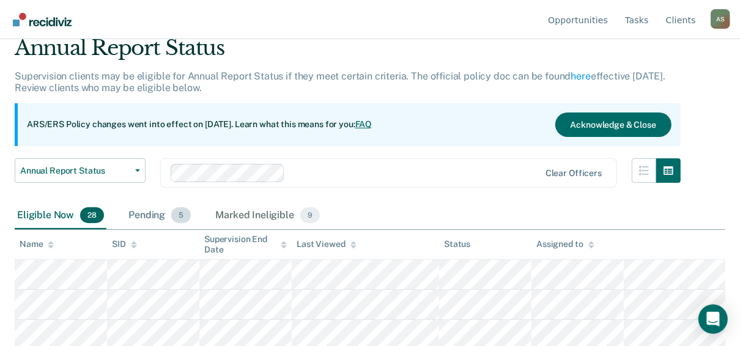
click at [154, 220] on div "Pending 5" at bounding box center [159, 215] width 67 height 27
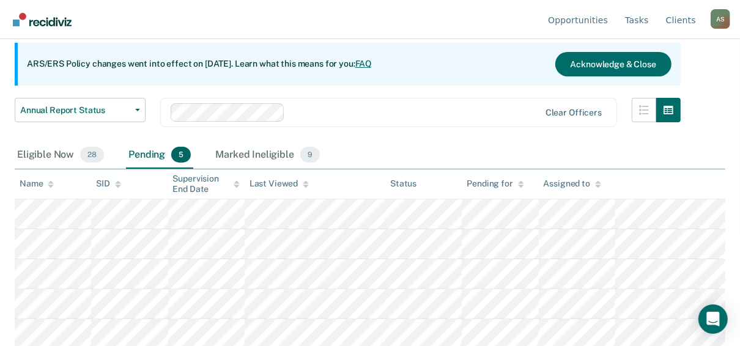
scroll to position [111, 0]
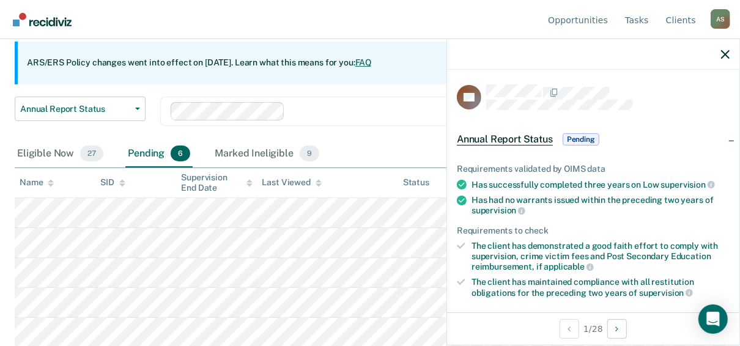
click at [720, 56] on div at bounding box center [593, 54] width 292 height 31
click at [728, 54] on icon "button" at bounding box center [725, 54] width 9 height 9
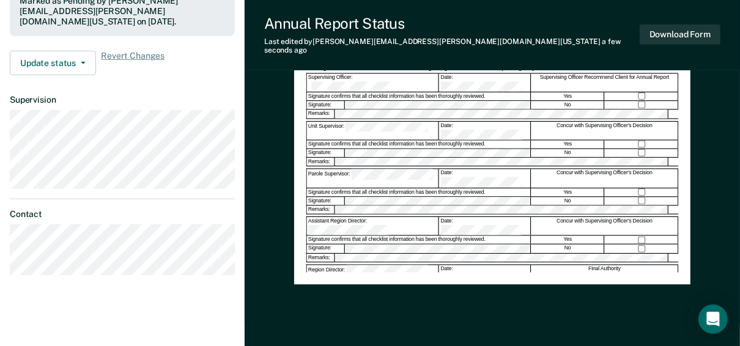
scroll to position [294, 0]
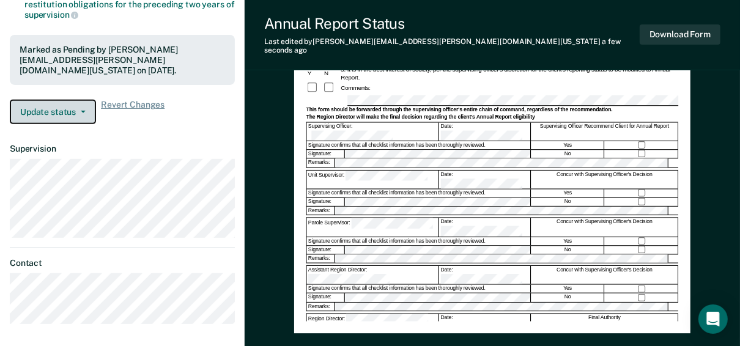
click at [64, 109] on button "Update status" at bounding box center [53, 112] width 86 height 24
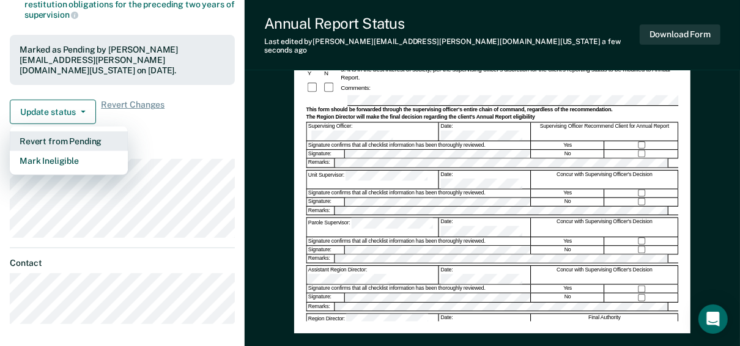
click at [60, 138] on button "Revert from Pending" at bounding box center [69, 141] width 118 height 20
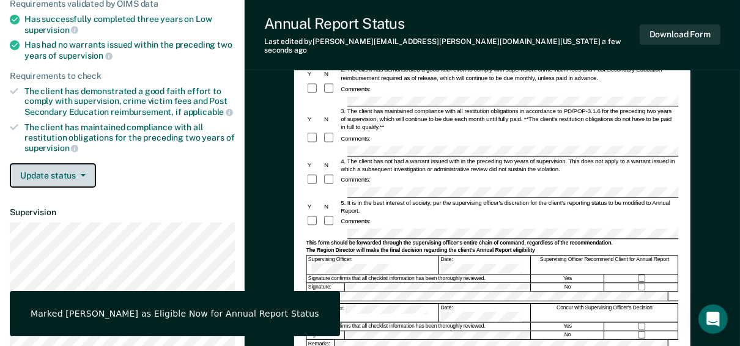
scroll to position [147, 0]
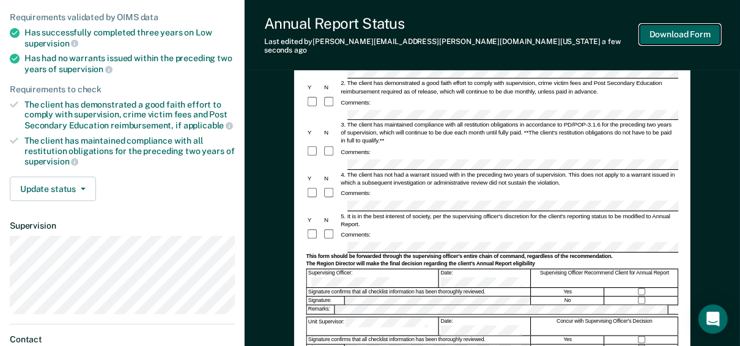
click at [708, 33] on button "Download Form" at bounding box center [680, 34] width 81 height 20
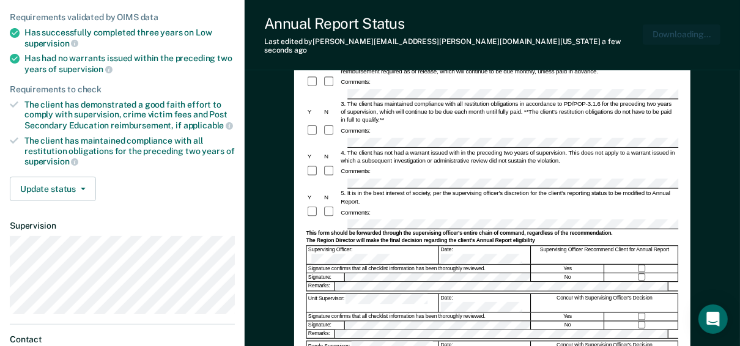
scroll to position [0, 0]
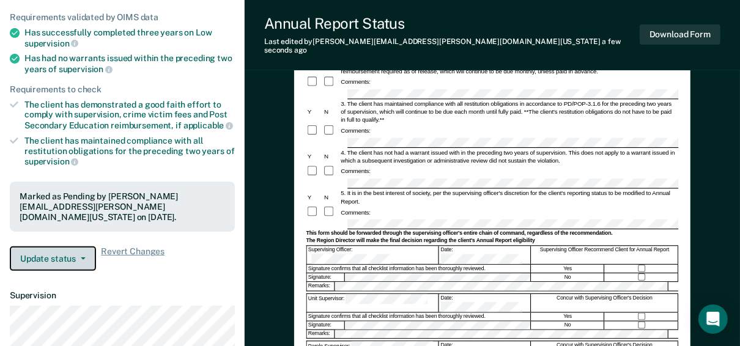
click at [67, 265] on button "Update status" at bounding box center [53, 258] width 86 height 24
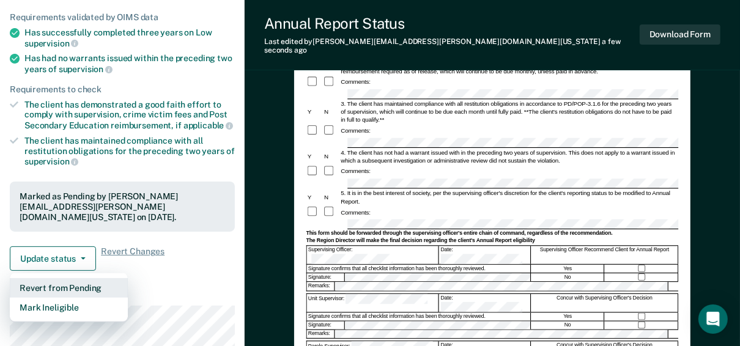
click at [59, 284] on button "Revert from Pending" at bounding box center [69, 288] width 118 height 20
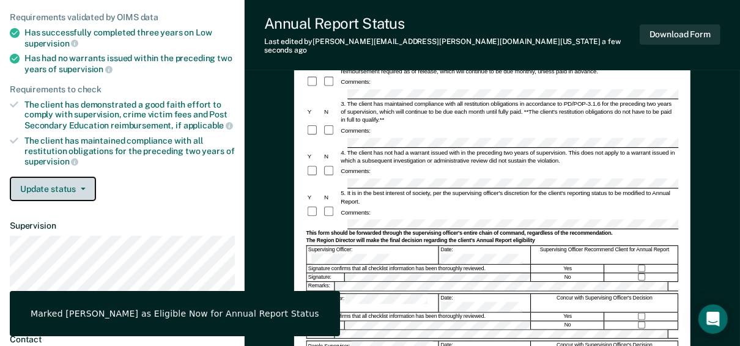
click at [35, 187] on button "Update status" at bounding box center [53, 189] width 86 height 24
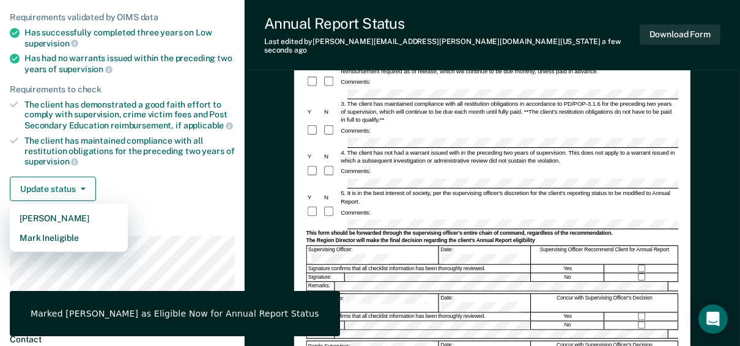
click at [120, 187] on div "Update status Mark Pending Mark Ineligible" at bounding box center [122, 189] width 225 height 24
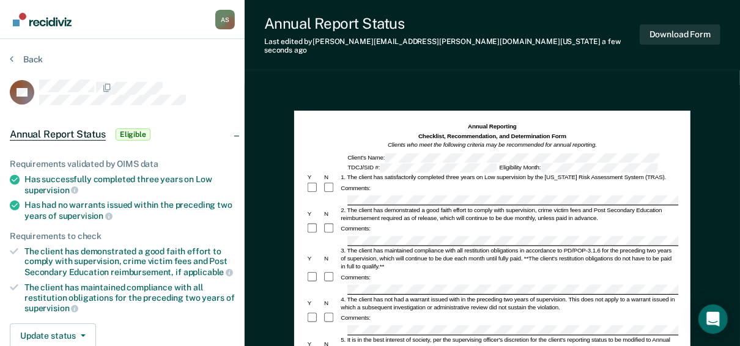
click at [36, 53] on section "Back TC Annual Report Status Eligible Requirements validated by OIMS data Has s…" at bounding box center [122, 305] width 245 height 533
click at [35, 61] on button "Back" at bounding box center [26, 59] width 33 height 11
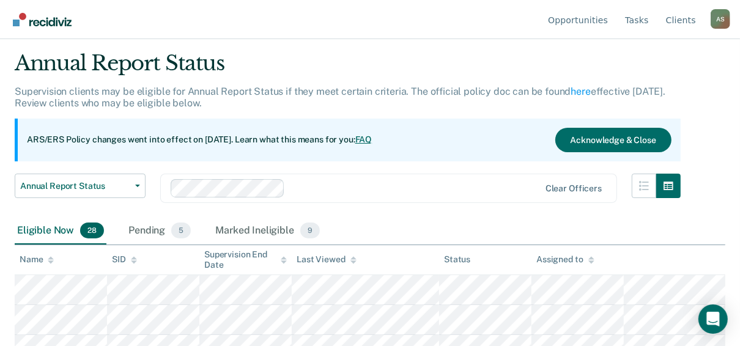
scroll to position [49, 0]
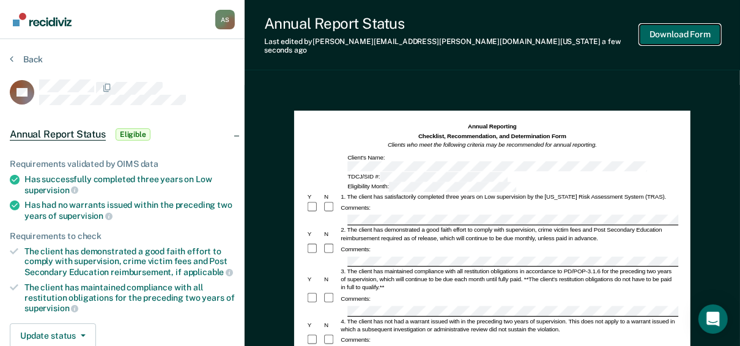
click at [664, 34] on button "Download Form" at bounding box center [680, 34] width 81 height 20
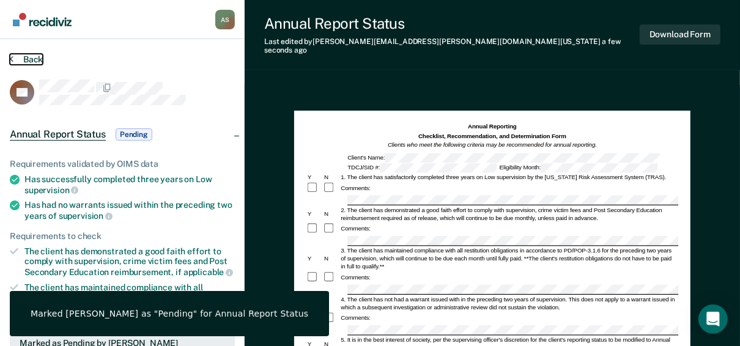
click at [31, 57] on button "Back" at bounding box center [26, 59] width 33 height 11
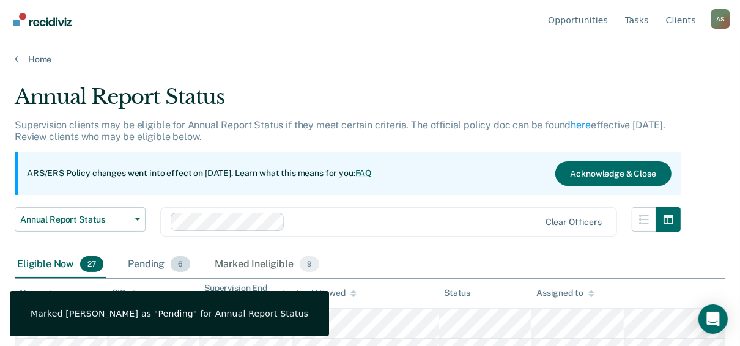
click at [149, 259] on div "Pending 6" at bounding box center [158, 264] width 67 height 27
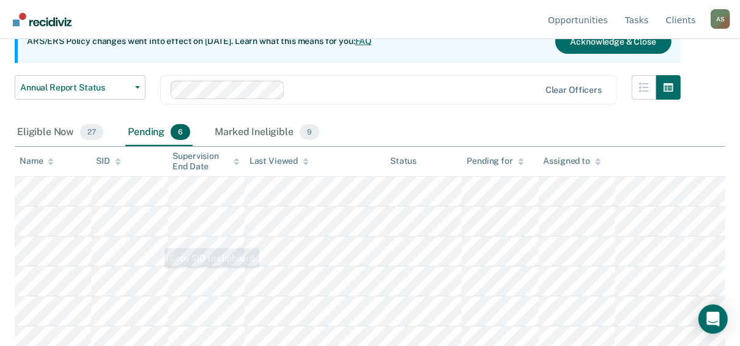
scroll to position [141, 0]
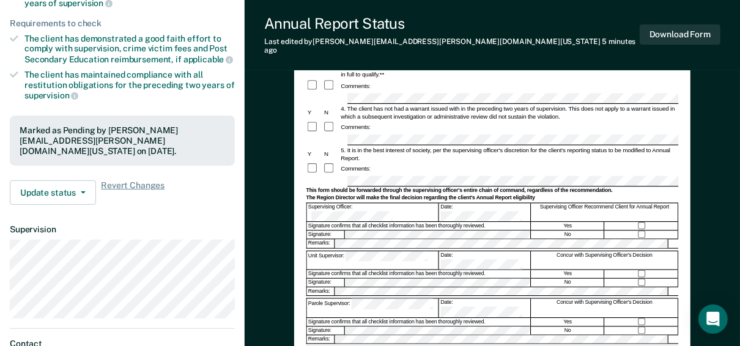
scroll to position [196, 0]
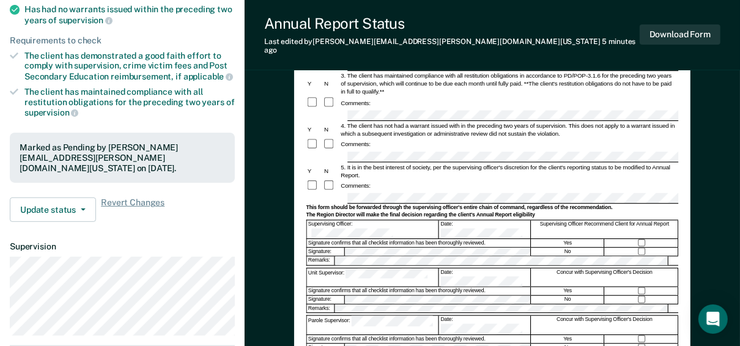
click at [340, 150] on form "Annual Reporting Checklist, Recommendation, and Determination Form Clients who …" at bounding box center [492, 196] width 372 height 538
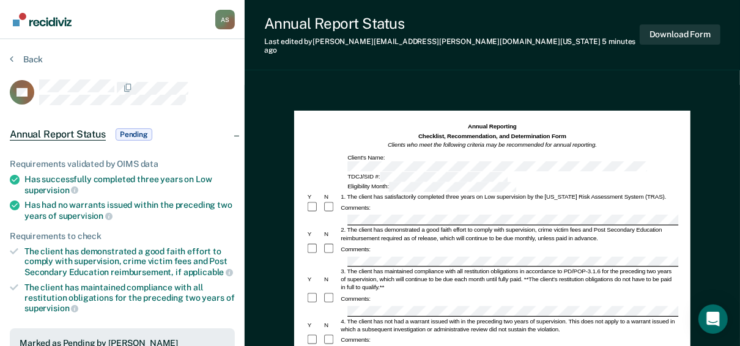
scroll to position [0, 0]
click at [664, 31] on button "Download Form" at bounding box center [680, 34] width 81 height 20
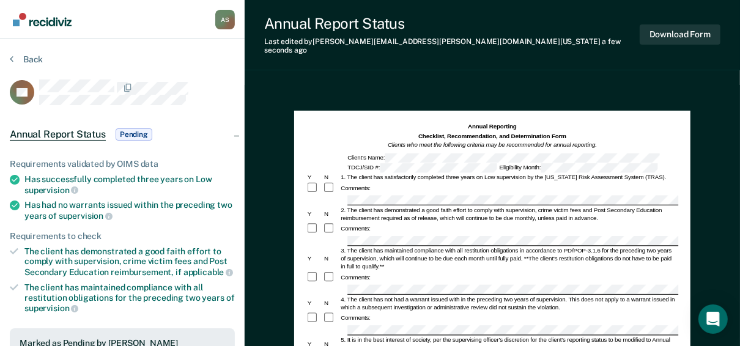
click at [493, 67] on div "Annual Report Status Last edited by Antoine.Stephens@tdcj.texas.gov a few secon…" at bounding box center [492, 333] width 495 height 666
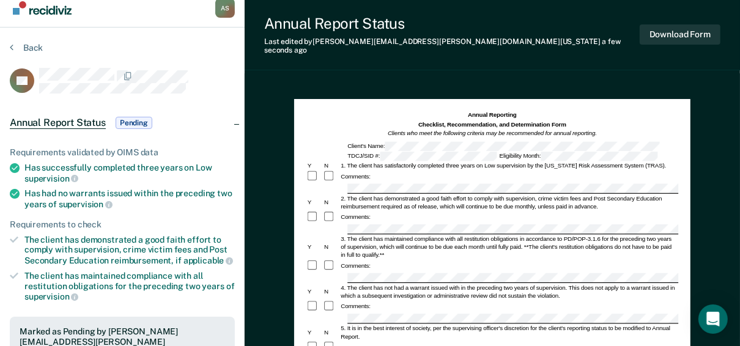
scroll to position [98, 0]
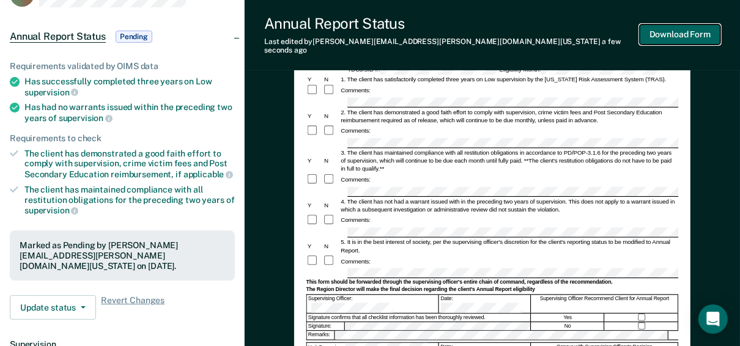
click at [680, 30] on button "Download Form" at bounding box center [680, 34] width 81 height 20
click at [707, 81] on div "Annual Reporting Checklist, Recommendation, and Determination Form Clients who …" at bounding box center [492, 310] width 495 height 646
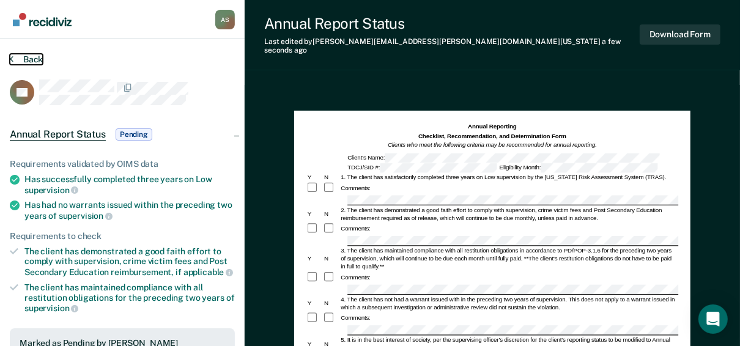
click at [35, 59] on button "Back" at bounding box center [26, 59] width 33 height 11
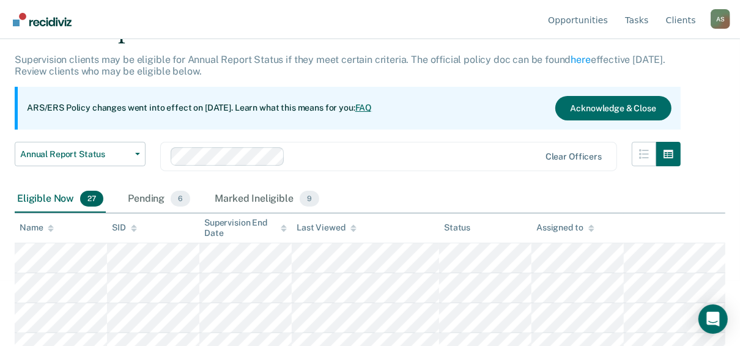
scroll to position [147, 0]
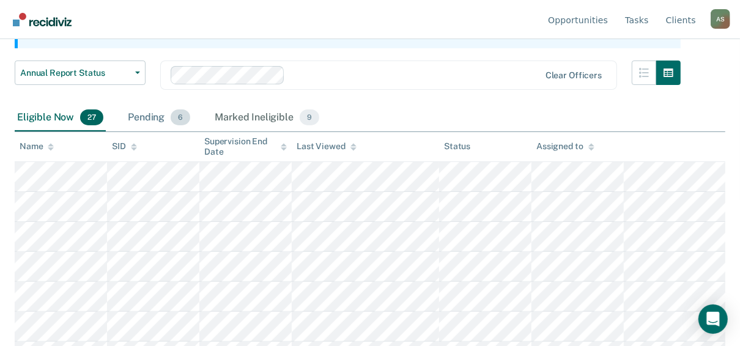
click at [154, 118] on div "Pending 6" at bounding box center [158, 118] width 67 height 27
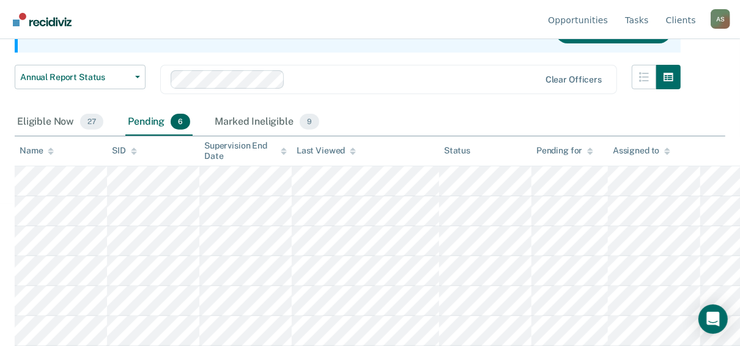
scroll to position [141, 0]
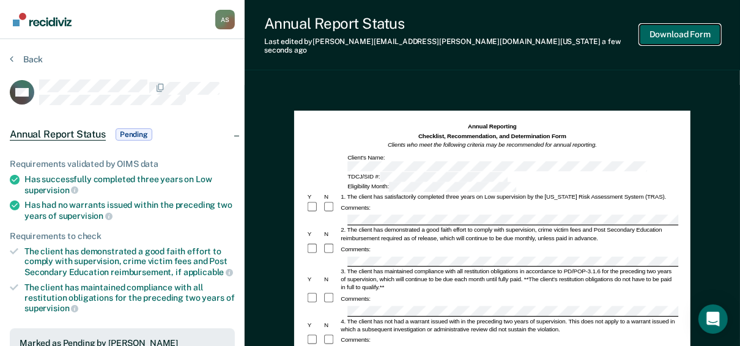
click at [680, 34] on button "Download Form" at bounding box center [680, 34] width 81 height 20
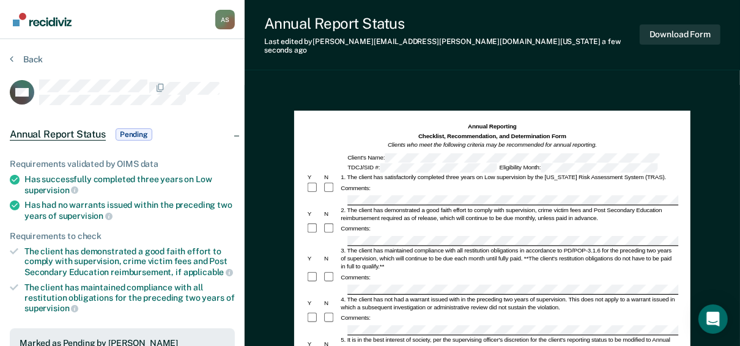
click at [390, 72] on div "Annual Report Status Last edited by Antoine.Stephens@tdcj.texas.gov a few secon…" at bounding box center [492, 333] width 495 height 666
click at [42, 62] on button "Back" at bounding box center [26, 59] width 33 height 11
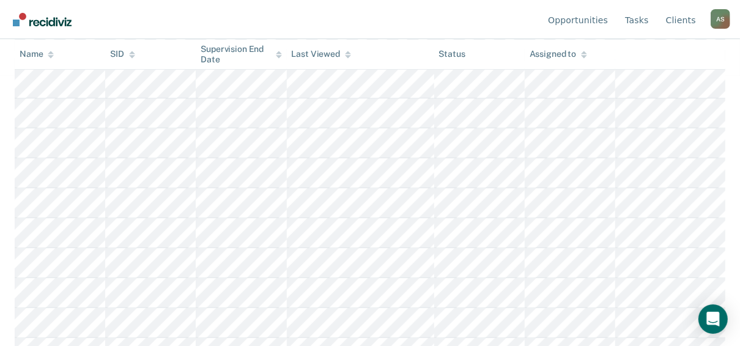
scroll to position [98, 0]
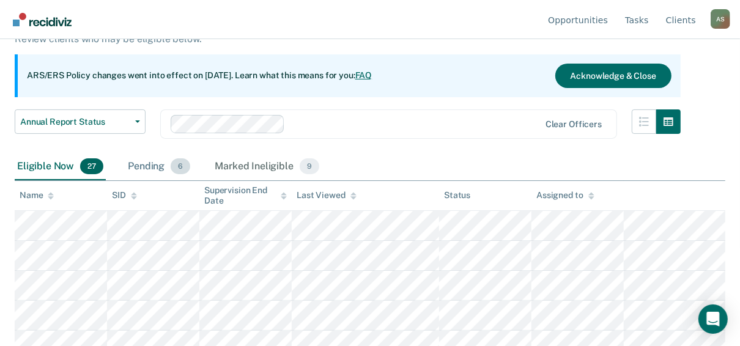
click at [161, 164] on div "Pending 6" at bounding box center [158, 167] width 67 height 27
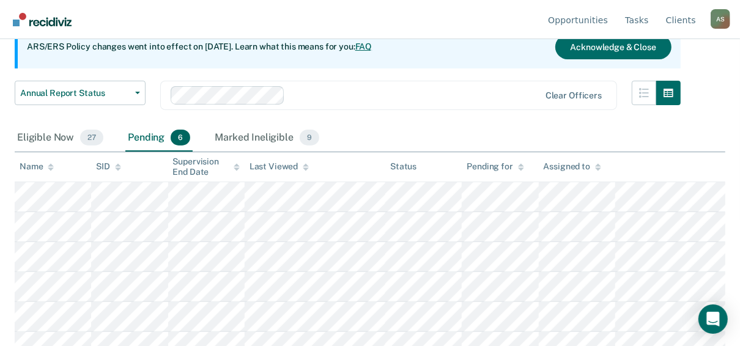
scroll to position [141, 0]
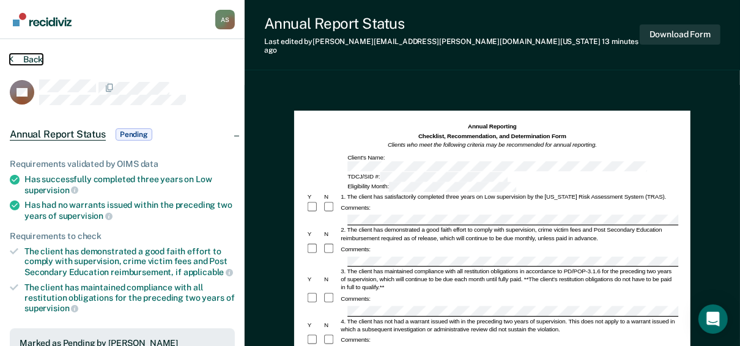
click at [38, 62] on button "Back" at bounding box center [26, 59] width 33 height 11
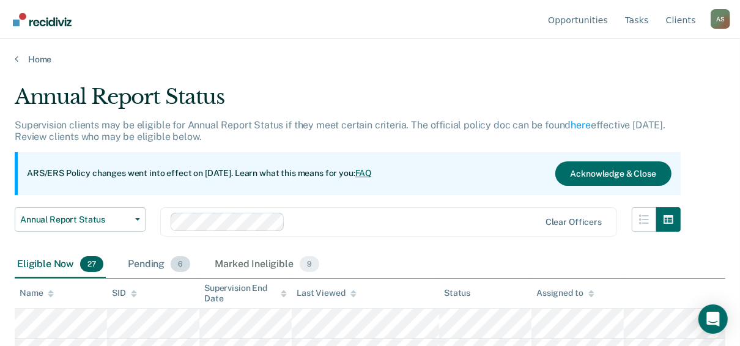
click at [155, 259] on div "Pending 6" at bounding box center [158, 264] width 67 height 27
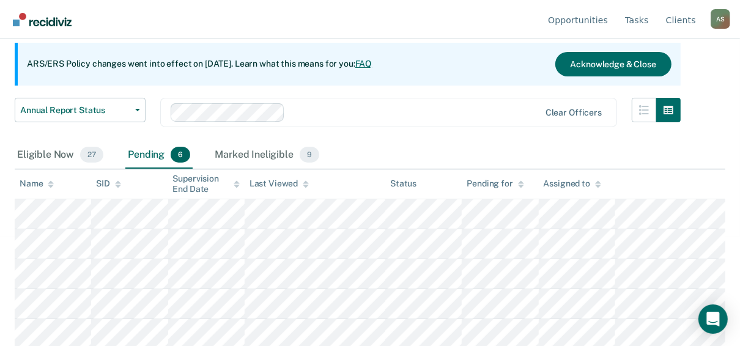
scroll to position [141, 0]
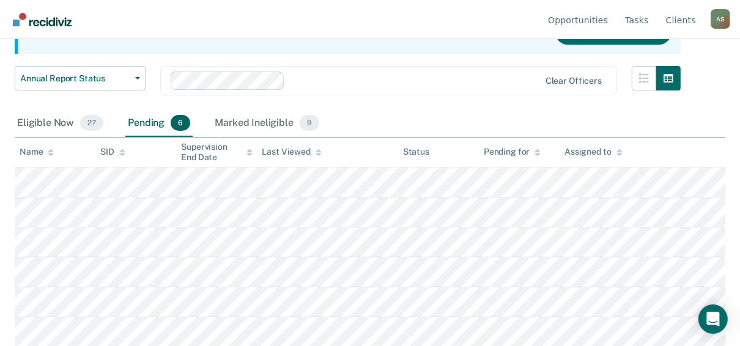
click at [143, 126] on div "Pending 6" at bounding box center [158, 123] width 67 height 27
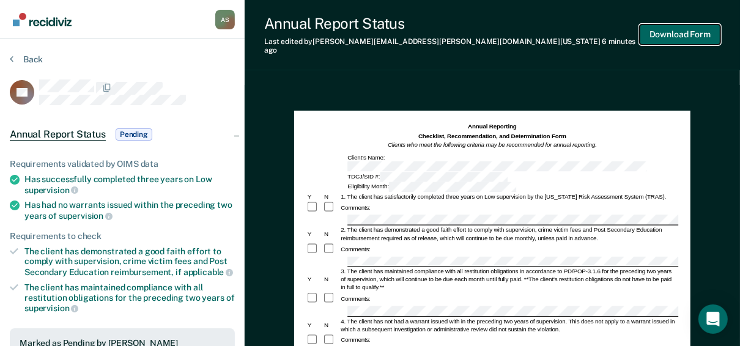
click at [691, 28] on button "Download Form" at bounding box center [680, 34] width 81 height 20
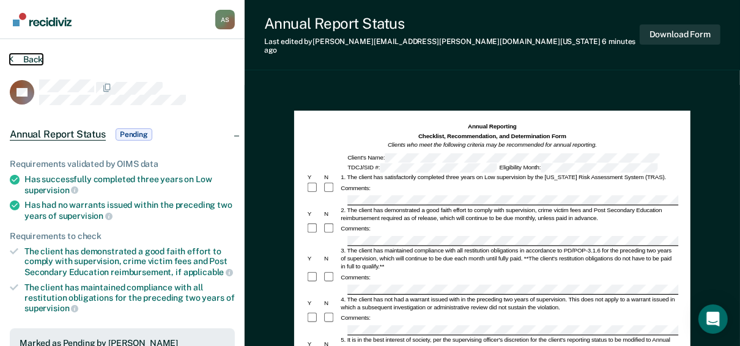
click at [32, 61] on button "Back" at bounding box center [26, 59] width 33 height 11
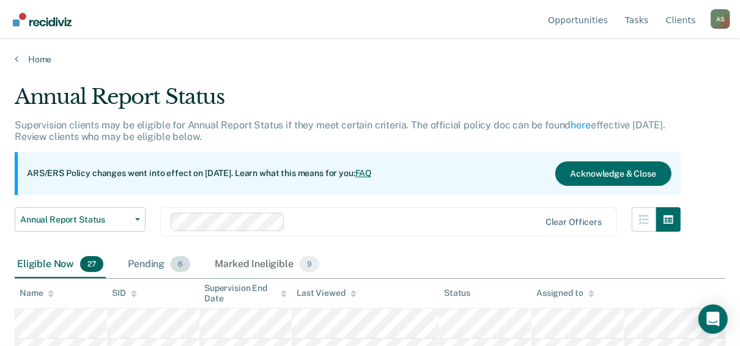
click at [147, 264] on div "Pending 6" at bounding box center [158, 264] width 67 height 27
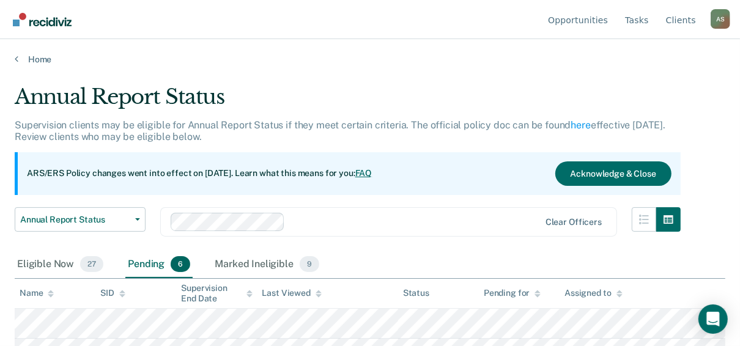
scroll to position [141, 0]
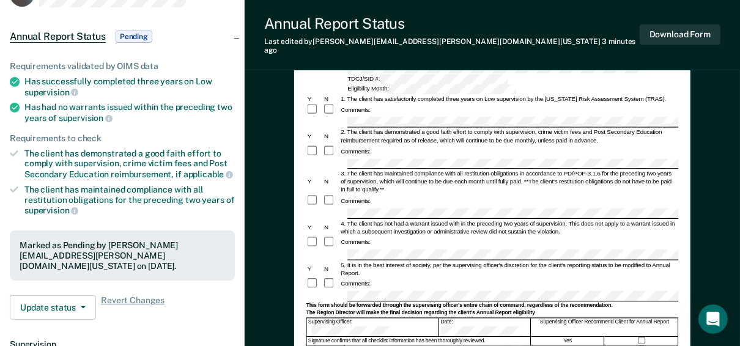
scroll to position [49, 0]
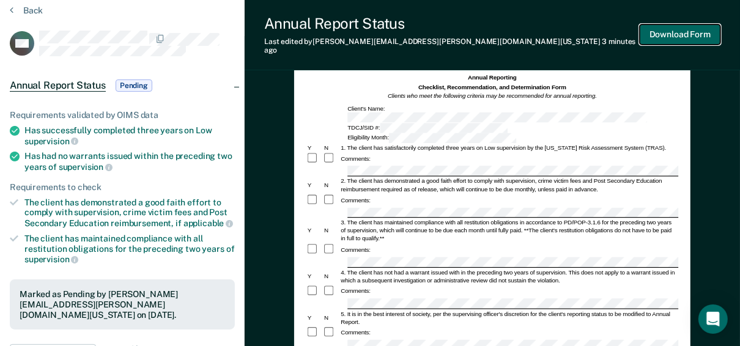
click at [655, 34] on button "Download Form" at bounding box center [680, 34] width 81 height 20
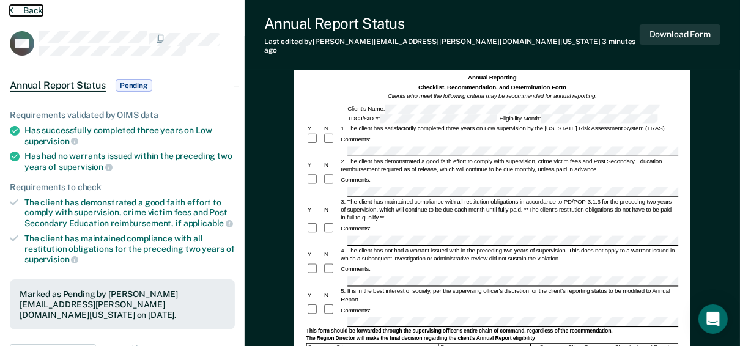
click at [29, 10] on button "Back" at bounding box center [26, 10] width 33 height 11
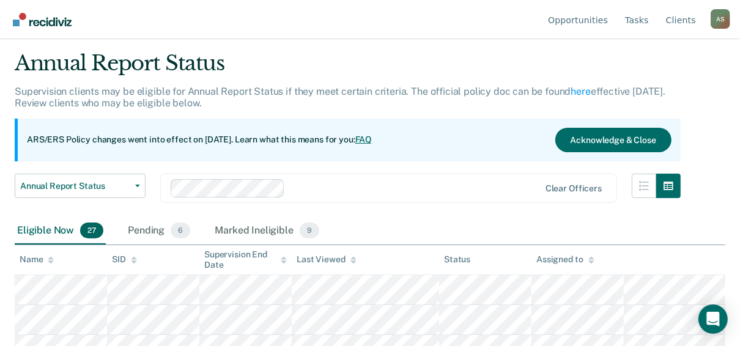
scroll to position [49, 0]
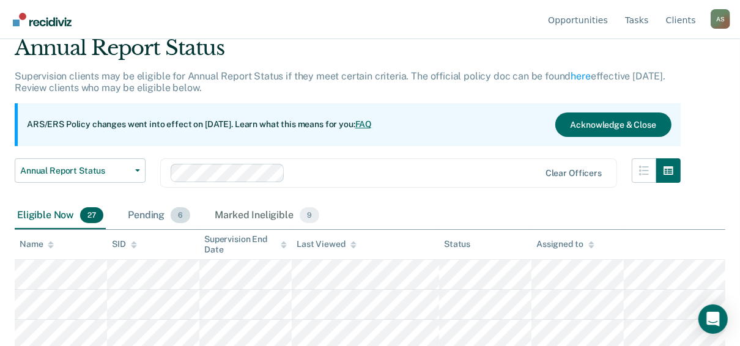
click at [153, 212] on div "Pending 6" at bounding box center [158, 215] width 67 height 27
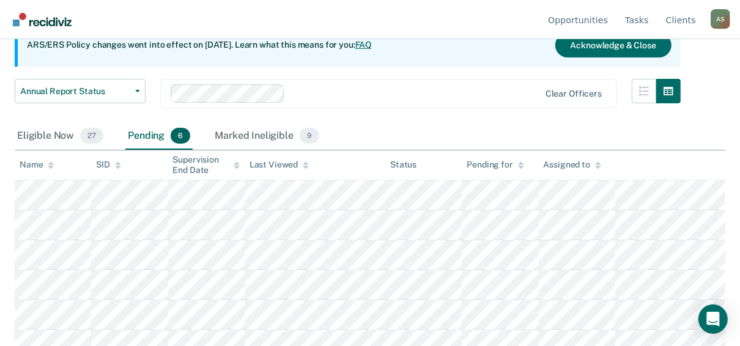
scroll to position [141, 0]
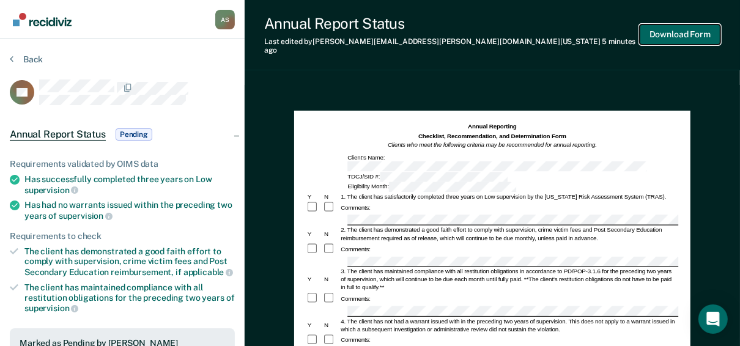
click at [675, 35] on button "Download Form" at bounding box center [680, 34] width 81 height 20
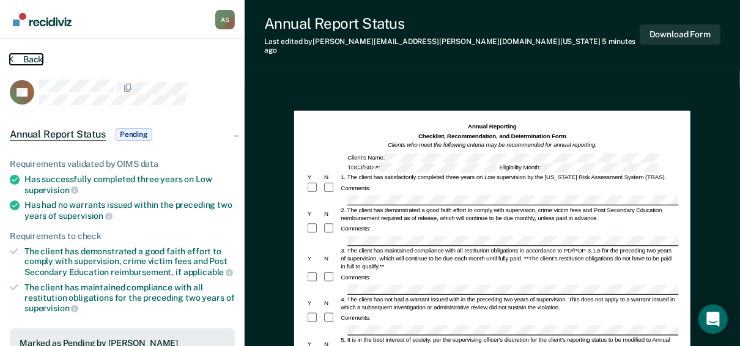
click at [39, 61] on button "Back" at bounding box center [26, 59] width 33 height 11
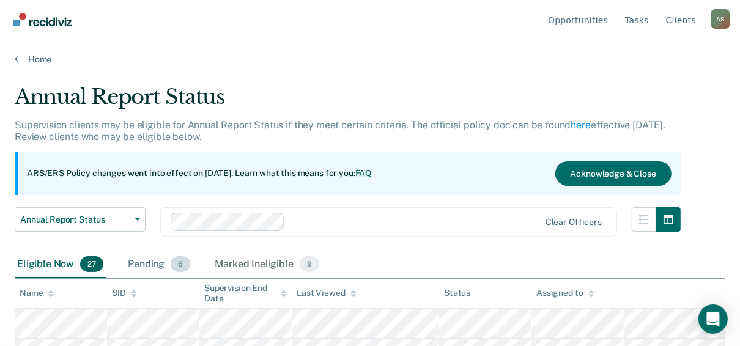
drag, startPoint x: 142, startPoint y: 268, endPoint x: 148, endPoint y: 266, distance: 6.6
click at [143, 268] on div "Pending 6" at bounding box center [158, 264] width 67 height 27
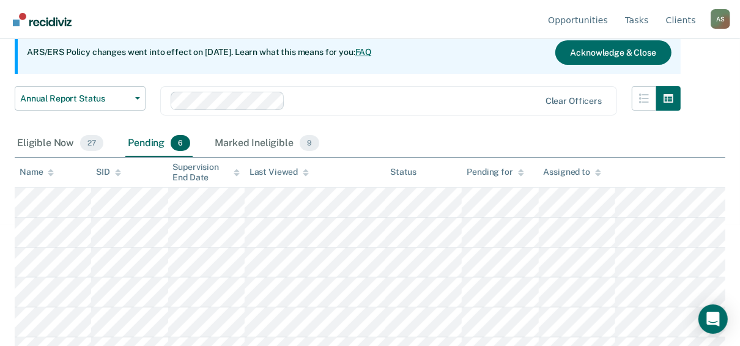
scroll to position [141, 0]
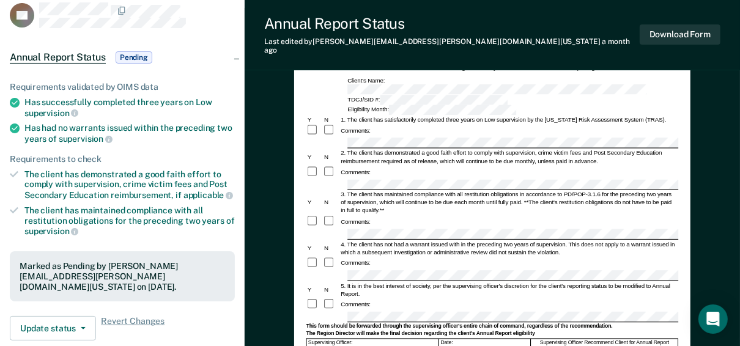
scroll to position [245, 0]
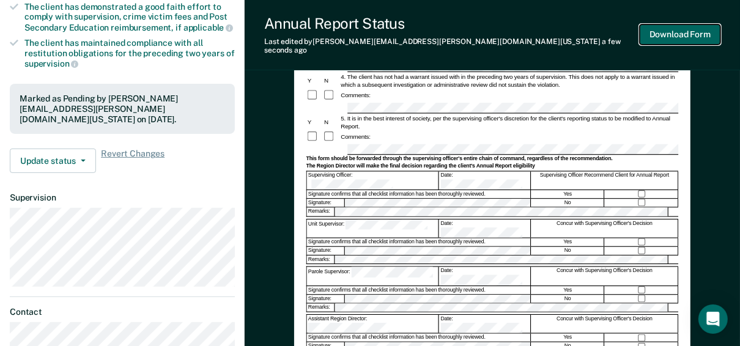
click at [650, 30] on button "Download Form" at bounding box center [680, 34] width 81 height 20
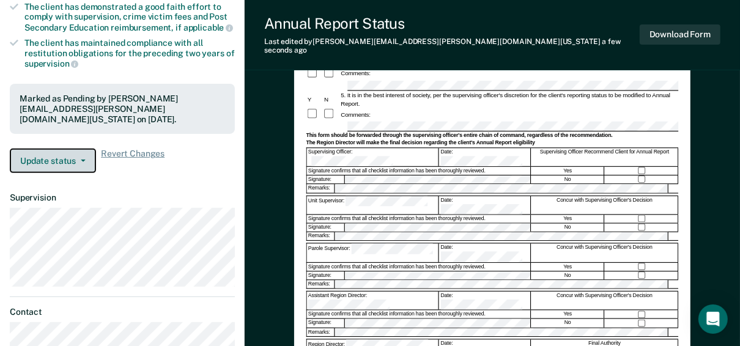
click at [62, 151] on button "Update status" at bounding box center [53, 161] width 86 height 24
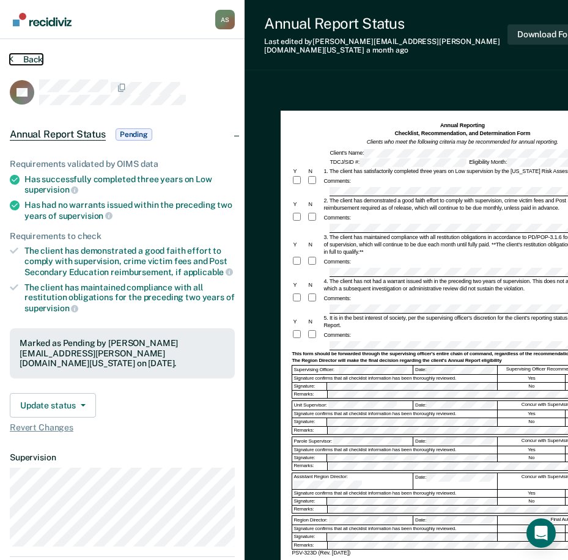
click at [15, 59] on button "Back" at bounding box center [26, 59] width 33 height 11
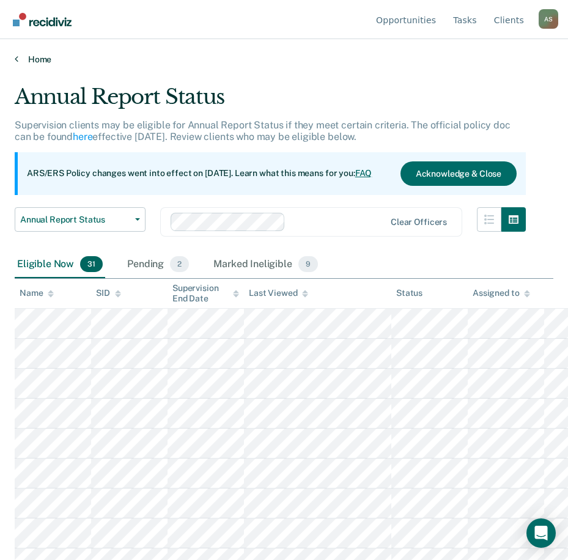
click at [24, 58] on link "Home" at bounding box center [284, 59] width 539 height 11
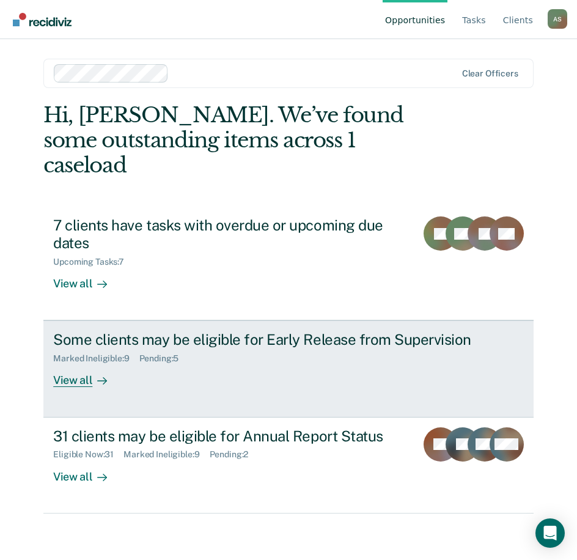
click at [161, 331] on div "Some clients may be eligible for Early Release from Supervision" at bounding box center [267, 340] width 429 height 18
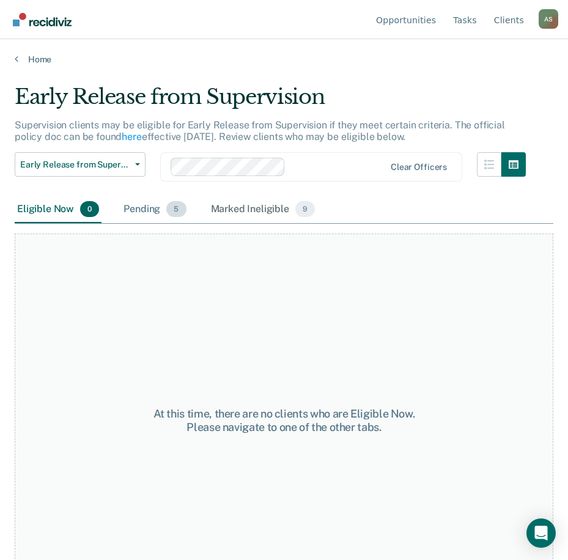
click at [155, 212] on div "Pending 5" at bounding box center [154, 209] width 67 height 27
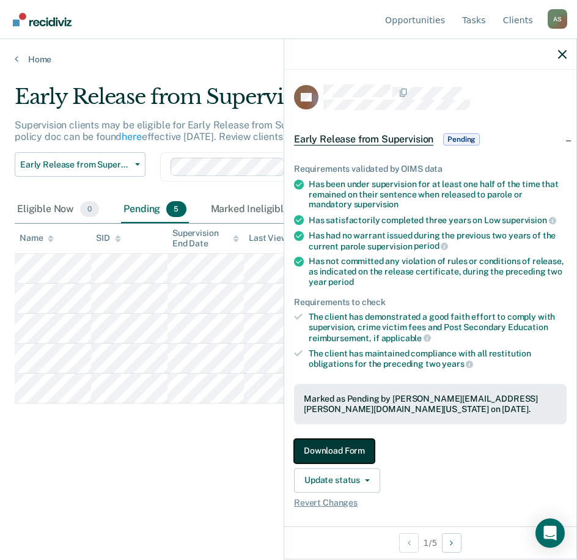
click at [348, 443] on button "Download Form" at bounding box center [334, 451] width 81 height 24
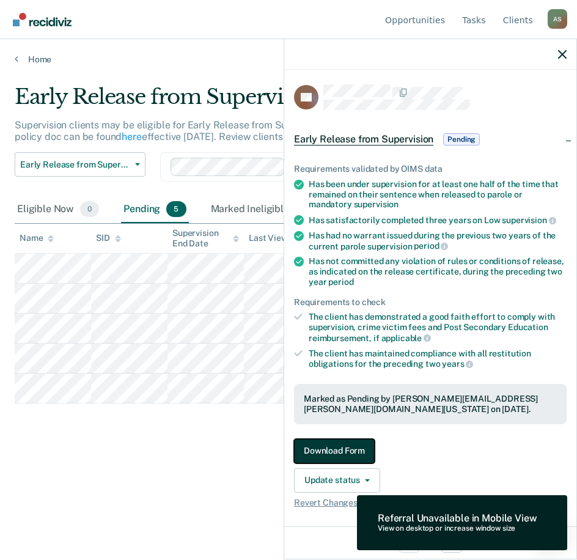
click at [352, 447] on button "Download Form" at bounding box center [334, 451] width 81 height 24
click at [220, 455] on div "Early Release from Supervision Supervision clients may be eligible for Early Re…" at bounding box center [289, 276] width 548 height 384
click at [560, 56] on icon "button" at bounding box center [562, 54] width 9 height 9
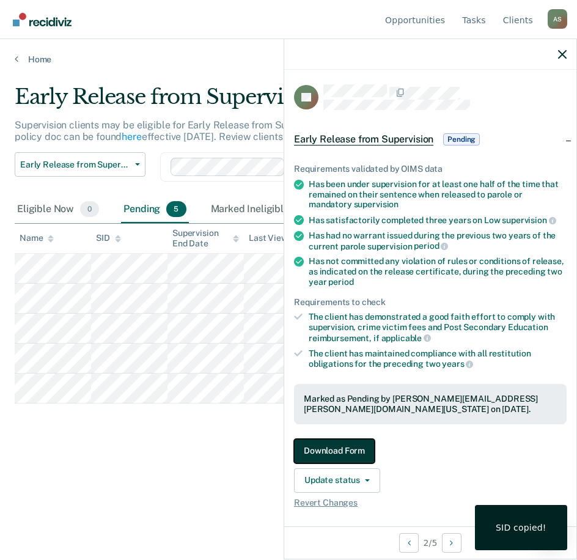
click at [327, 446] on button "Download Form" at bounding box center [334, 451] width 81 height 24
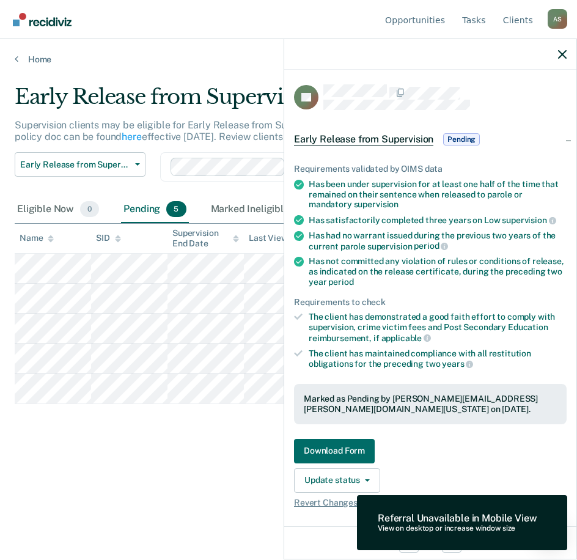
click at [431, 534] on div "Referral Unavailable in Mobile View View on desktop or increase window size" at bounding box center [462, 522] width 210 height 55
click at [127, 448] on div "Early Release from Supervision Supervision clients may be eligible for Early Re…" at bounding box center [289, 276] width 548 height 384
click at [158, 440] on div "Early Release from Supervision Supervision clients may be eligible for Early Re…" at bounding box center [289, 276] width 548 height 384
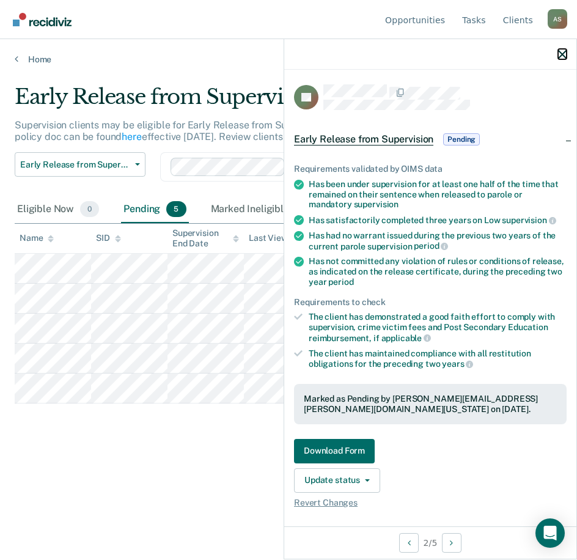
click at [563, 54] on icon "button" at bounding box center [562, 54] width 9 height 9
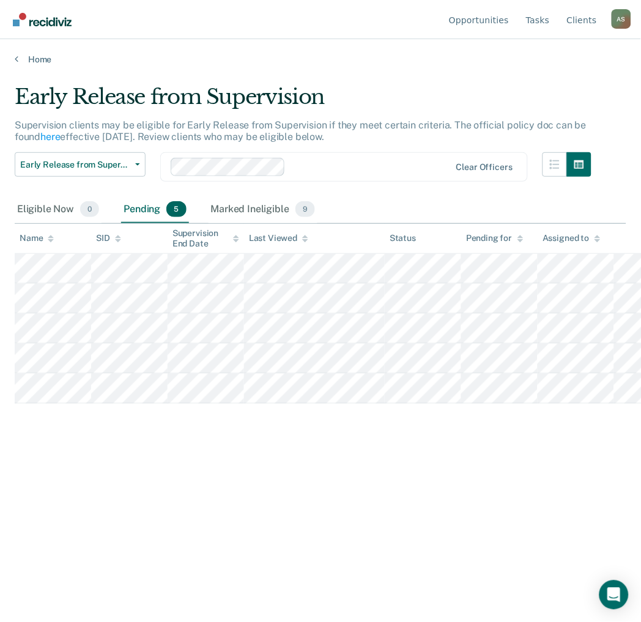
drag, startPoint x: 544, startPoint y: 0, endPoint x: 282, endPoint y: 463, distance: 531.8
click at [278, 466] on div "Early Release from Supervision Supervision clients may be eligible for Early Re…" at bounding box center [321, 307] width 612 height 446
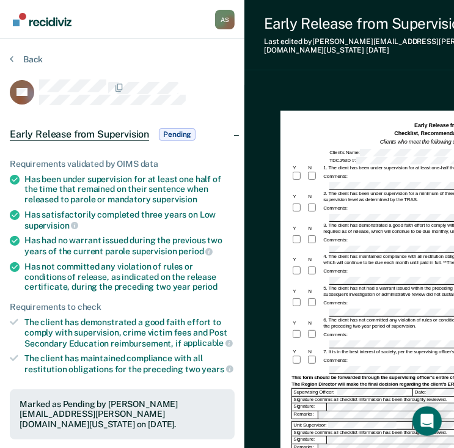
drag, startPoint x: 579, startPoint y: 1, endPoint x: 270, endPoint y: 357, distance: 471.3
click at [270, 357] on div "Early Release from Supervision (ERS) Checklist, Recommendation, and Determinati…" at bounding box center [426, 434] width 363 height 698
drag, startPoint x: 359, startPoint y: 86, endPoint x: 296, endPoint y: 98, distance: 64.3
click at [299, 97] on div "Early Release from Supervision (ERS) Checklist, Recommendation, and Determinati…" at bounding box center [426, 434] width 363 height 698
click at [364, 75] on div "Early Release from Supervision Last edited by Antoine.Stephens@tdcj.texas.gov 1…" at bounding box center [426, 359] width 363 height 718
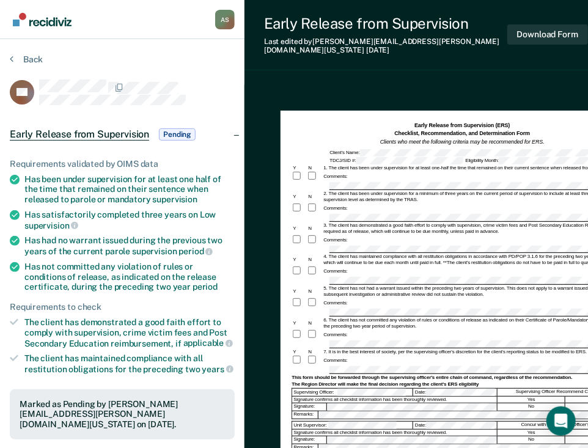
click at [333, 289] on form "Early Release from Supervision (ERS) Checklist, Recommendation, and Determinati…" at bounding box center [462, 343] width 341 height 443
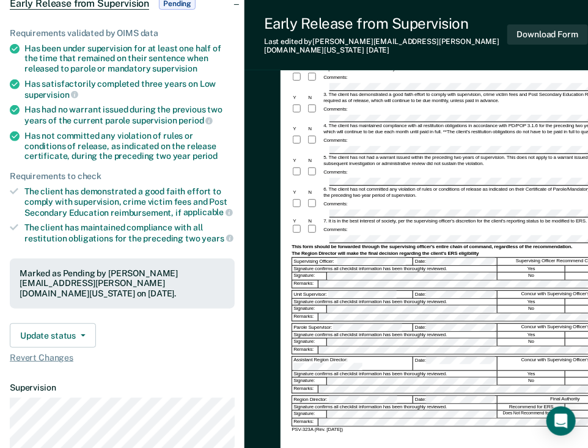
scroll to position [147, 0]
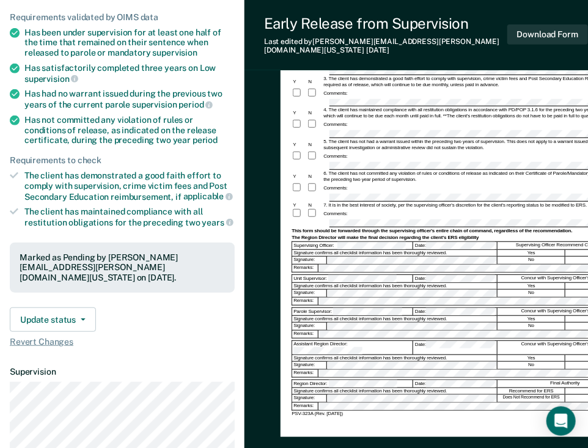
click at [298, 343] on form "Early Release from Supervision (ERS) Checklist, Recommendation, and Determinati…" at bounding box center [462, 196] width 341 height 443
click at [323, 275] on div "Unit Supervisor:" at bounding box center [352, 278] width 121 height 7
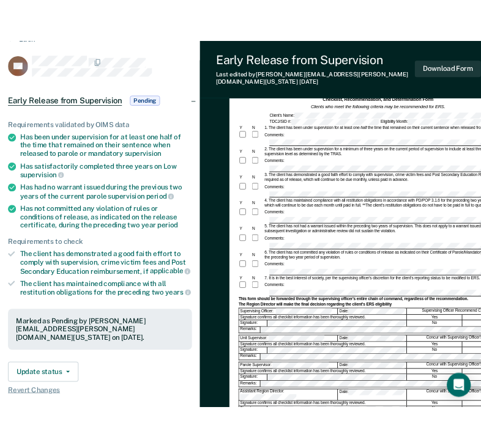
scroll to position [0, 0]
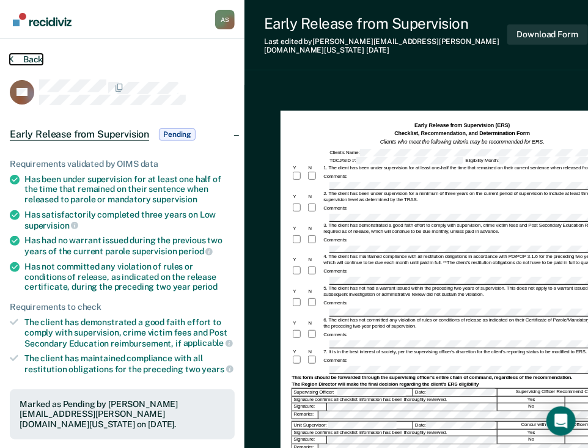
click at [27, 59] on button "Back" at bounding box center [26, 59] width 33 height 11
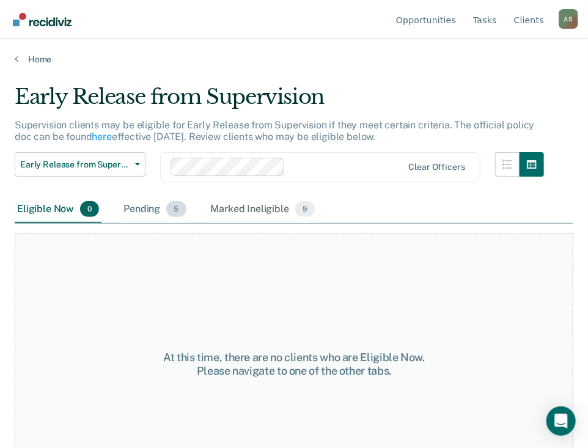
click at [141, 203] on div "Pending 5" at bounding box center [154, 209] width 67 height 27
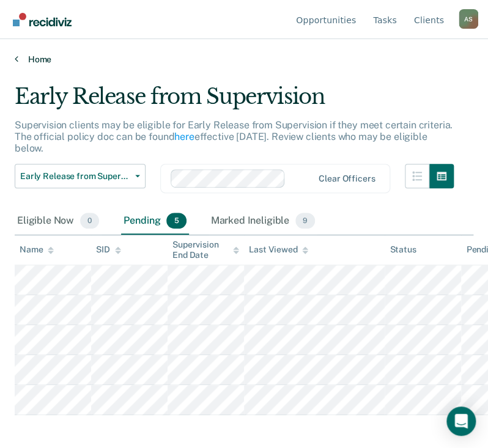
click at [48, 57] on link "Home" at bounding box center [244, 59] width 459 height 11
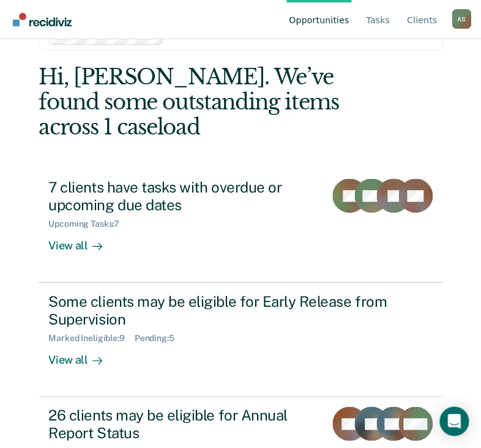
scroll to position [98, 0]
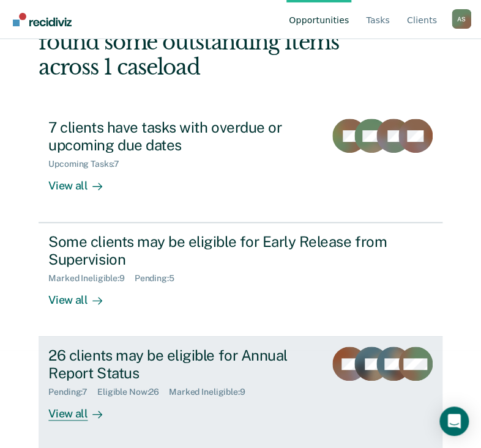
click at [125, 363] on div "26 clients may be eligible for Annual Report Status" at bounding box center [181, 364] width 266 height 35
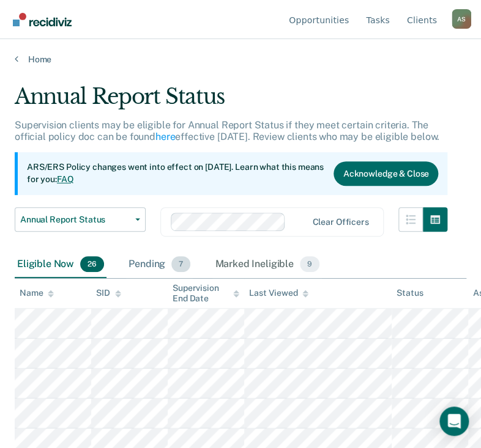
click at [150, 257] on div "Pending 7" at bounding box center [159, 264] width 67 height 27
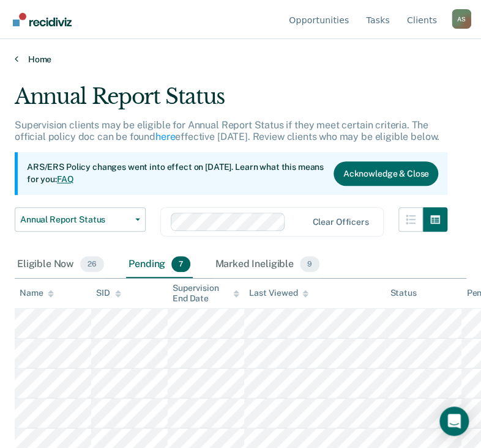
click at [40, 54] on link "Home" at bounding box center [240, 59] width 451 height 11
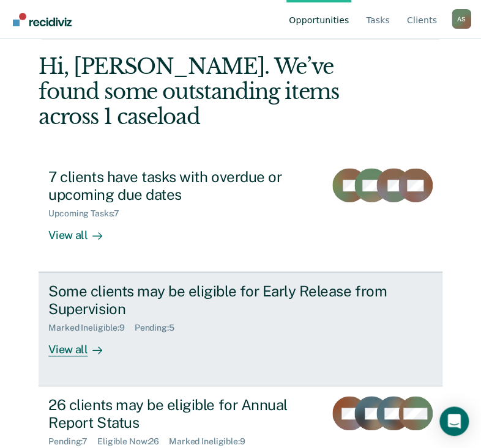
scroll to position [49, 0]
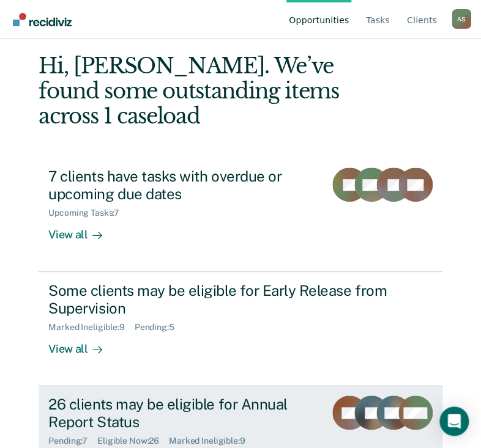
click at [105, 403] on div "26 clients may be eligible for Annual Report Status" at bounding box center [181, 413] width 266 height 35
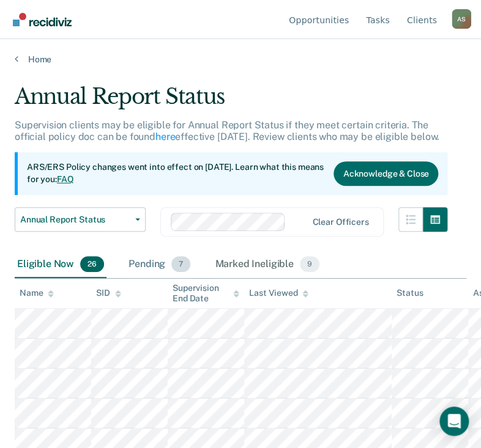
click at [147, 261] on div "Pending 7" at bounding box center [159, 264] width 67 height 27
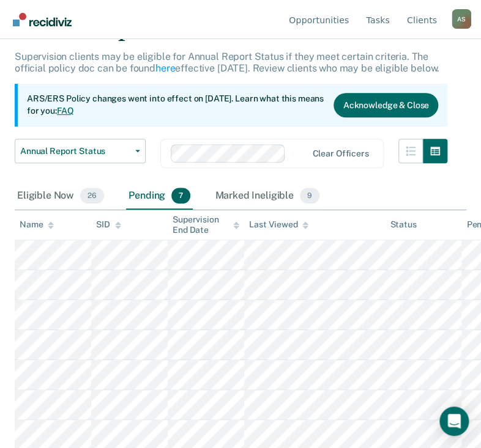
scroll to position [69, 0]
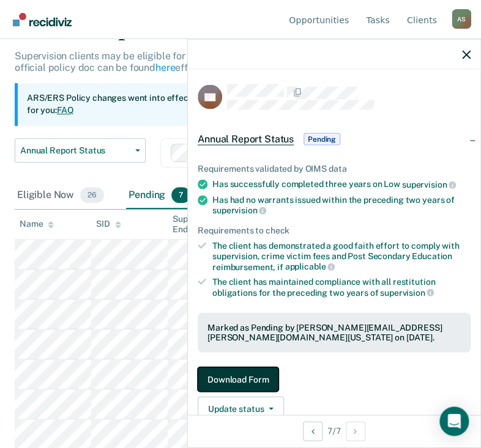
click at [246, 372] on button "Download Form" at bounding box center [238, 380] width 81 height 24
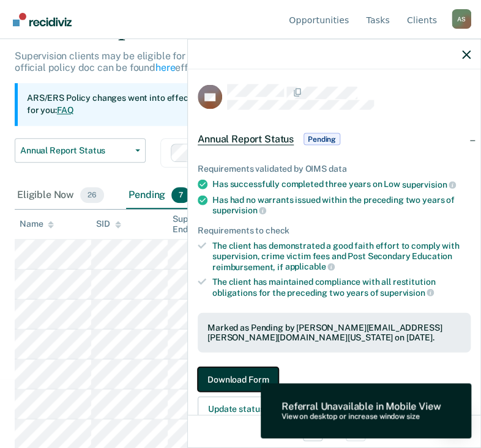
click at [248, 372] on button "Download Form" at bounding box center [238, 380] width 81 height 24
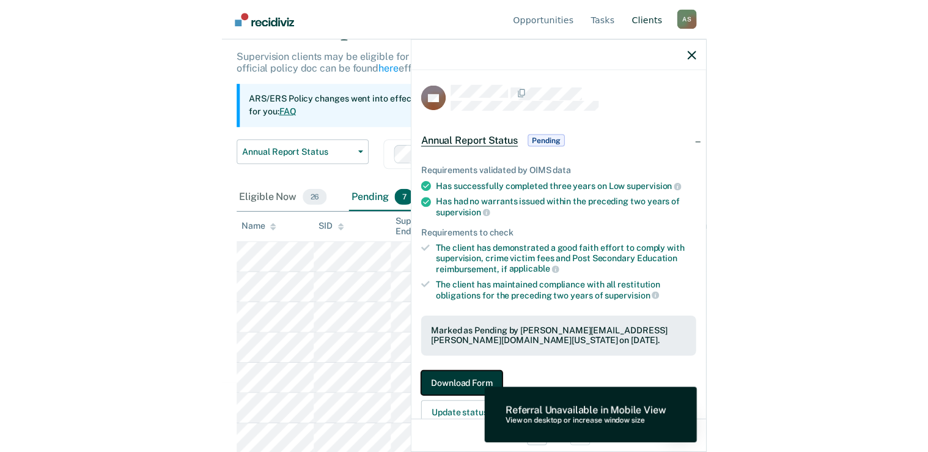
scroll to position [0, 0]
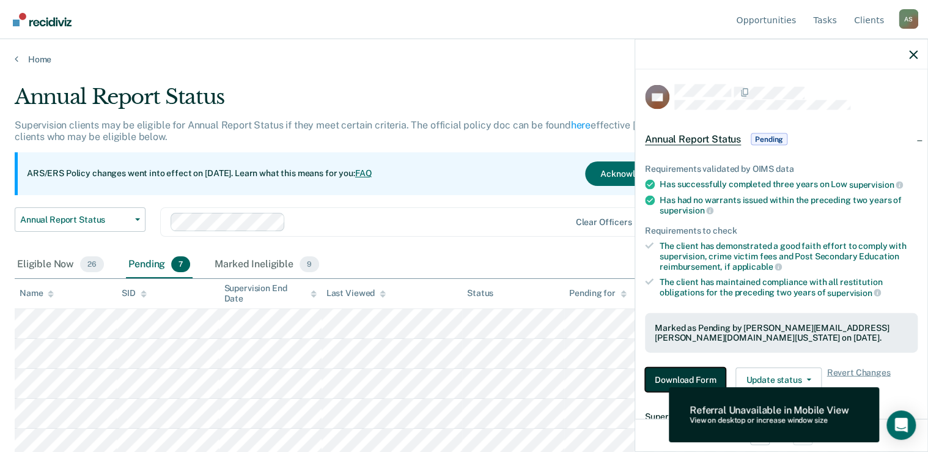
click at [577, 368] on button "Download Form" at bounding box center [685, 380] width 81 height 24
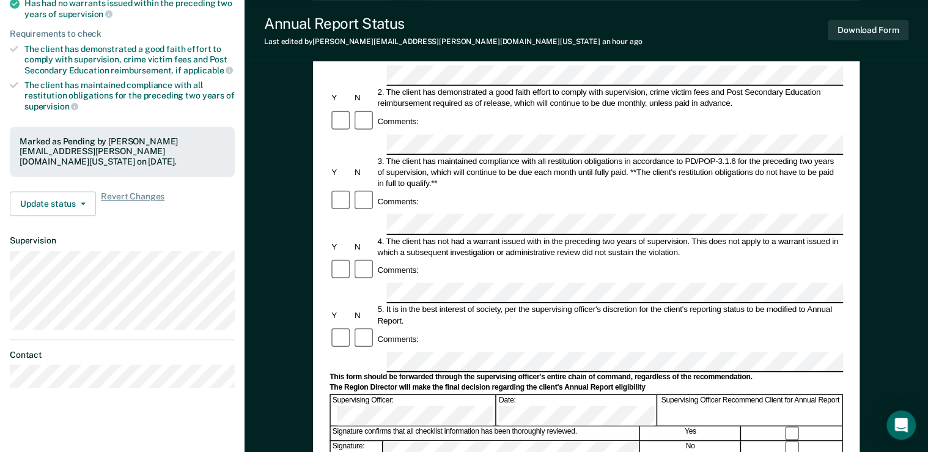
scroll to position [196, 0]
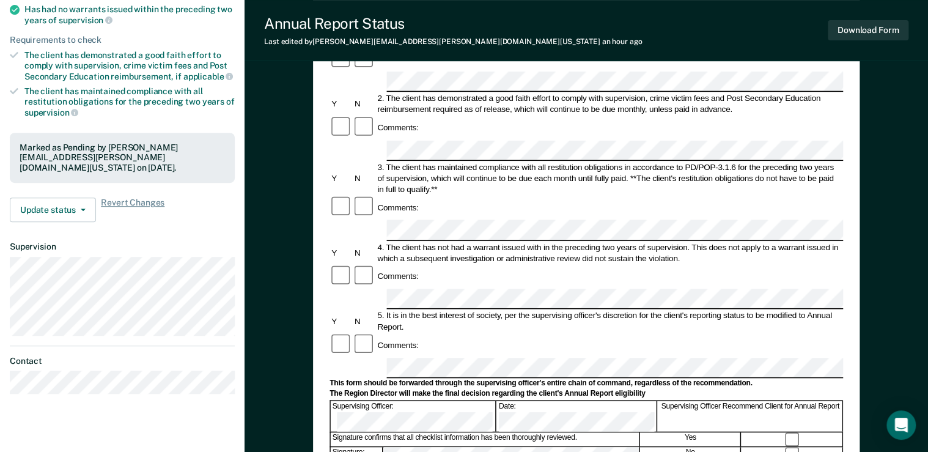
click at [388, 286] on form "Annual Reporting Checklist, Recommendation, and Determination Form Clients who …" at bounding box center [587, 356] width 514 height 869
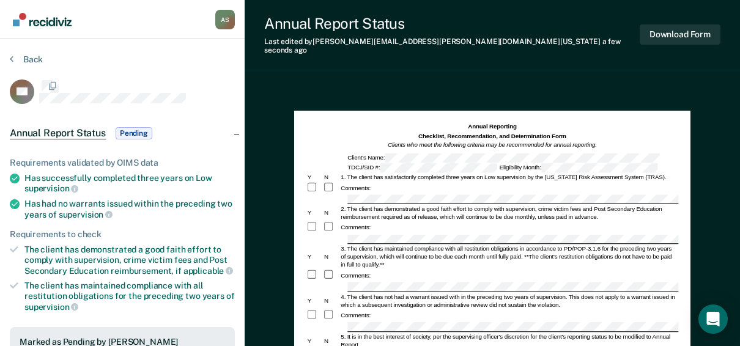
scroll to position [245, 0]
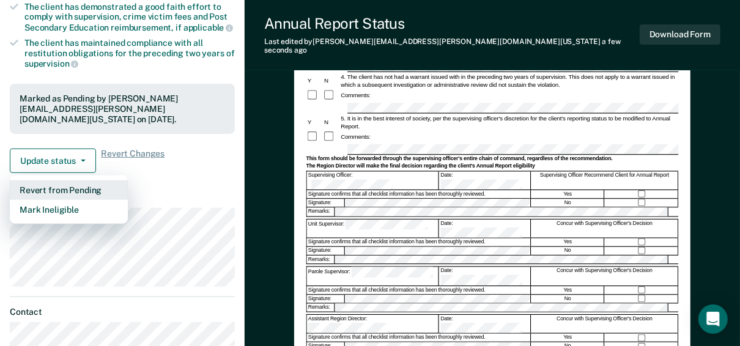
click at [57, 190] on button "Revert from Pending" at bounding box center [69, 190] width 118 height 20
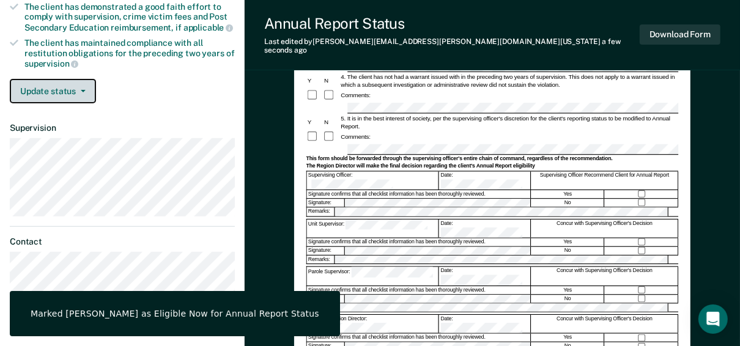
drag, startPoint x: 78, startPoint y: 86, endPoint x: 73, endPoint y: 91, distance: 7.4
click at [76, 87] on button "Update status" at bounding box center [53, 91] width 86 height 24
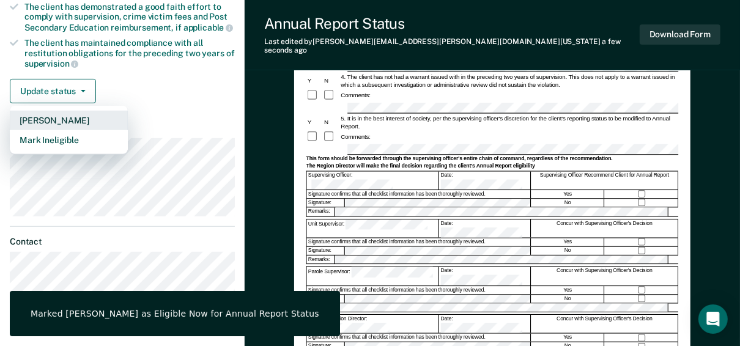
click at [62, 114] on button "[PERSON_NAME]" at bounding box center [69, 121] width 118 height 20
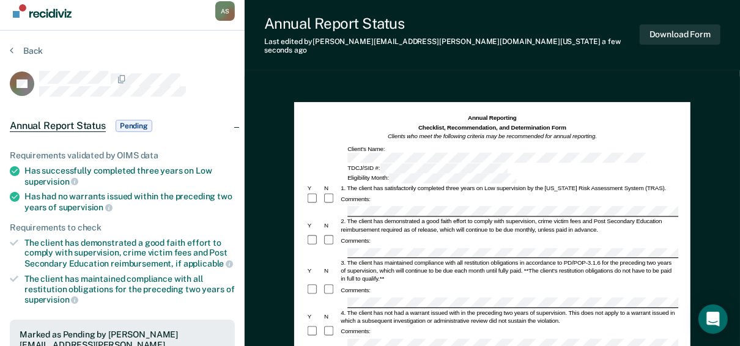
scroll to position [0, 0]
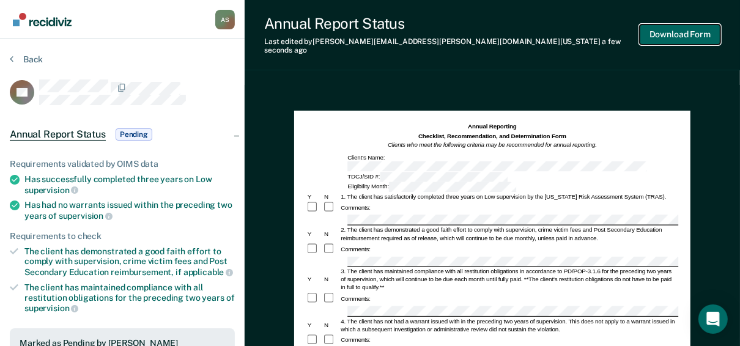
click at [656, 34] on button "Download Form" at bounding box center [680, 34] width 81 height 20
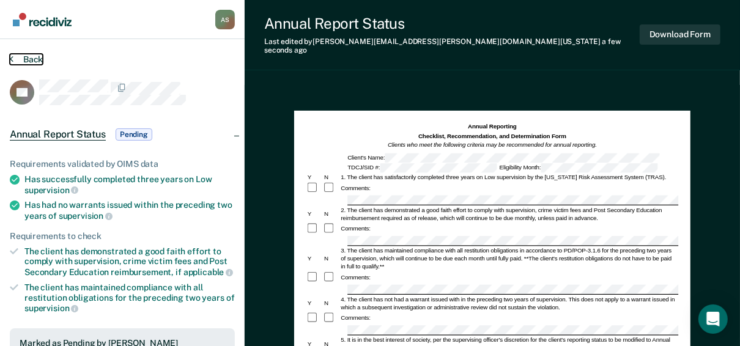
click at [39, 57] on button "Back" at bounding box center [26, 59] width 33 height 11
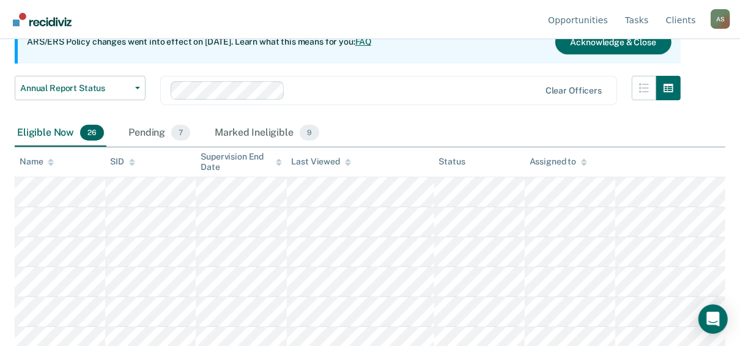
scroll to position [147, 0]
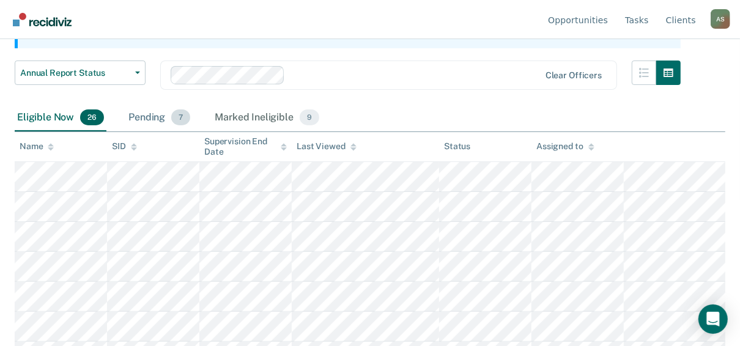
click at [142, 112] on div "Pending 7" at bounding box center [159, 118] width 67 height 27
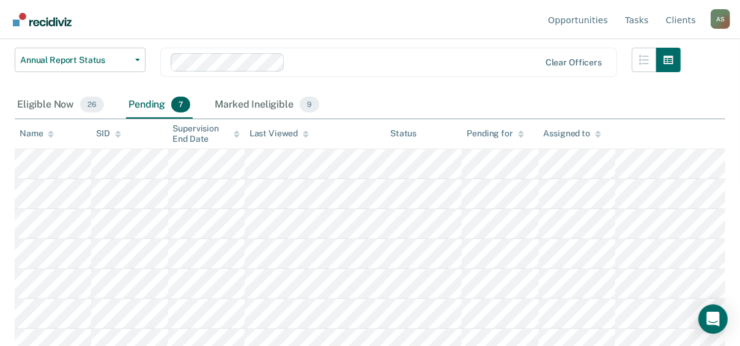
scroll to position [171, 0]
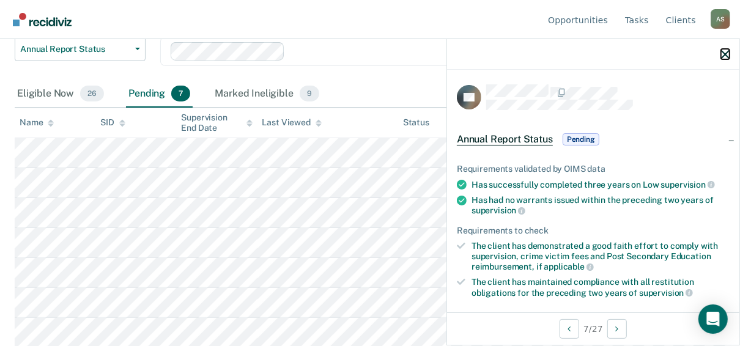
click at [728, 54] on icon "button" at bounding box center [725, 54] width 9 height 9
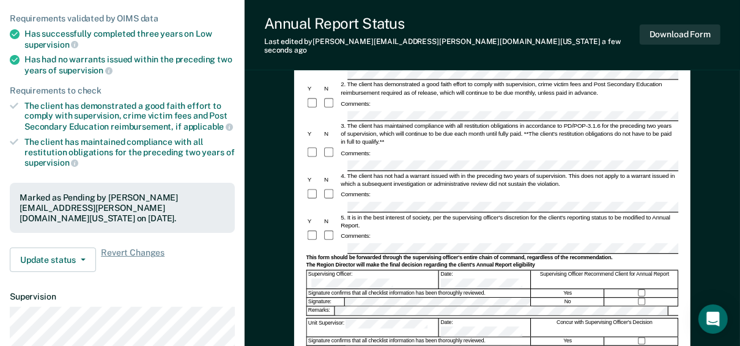
scroll to position [147, 0]
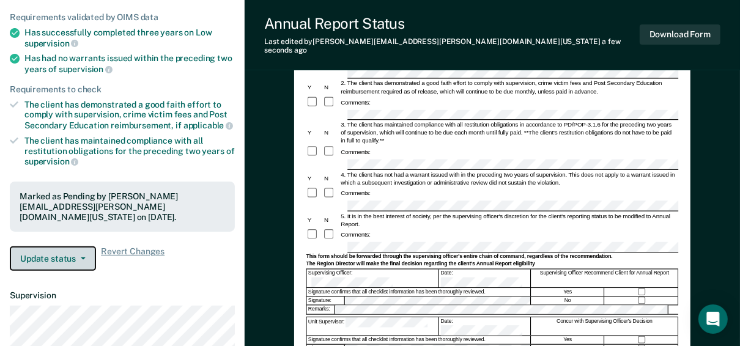
drag, startPoint x: 59, startPoint y: 244, endPoint x: 55, endPoint y: 254, distance: 11.0
click at [57, 251] on button "Update status" at bounding box center [53, 258] width 86 height 24
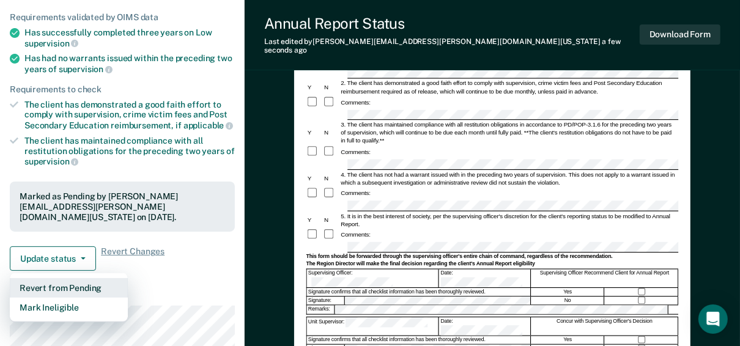
click at [49, 281] on button "Revert from Pending" at bounding box center [69, 288] width 118 height 20
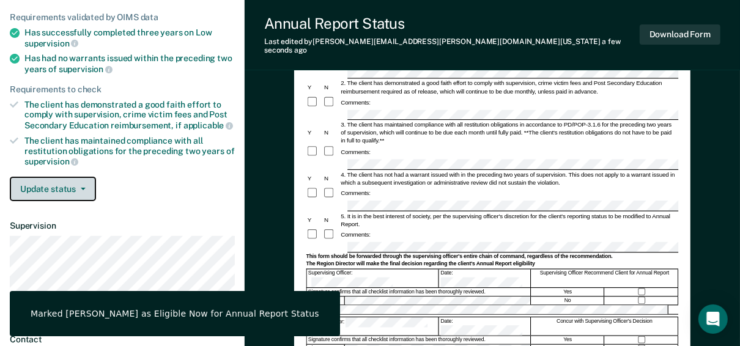
click at [69, 190] on button "Update status" at bounding box center [53, 189] width 86 height 24
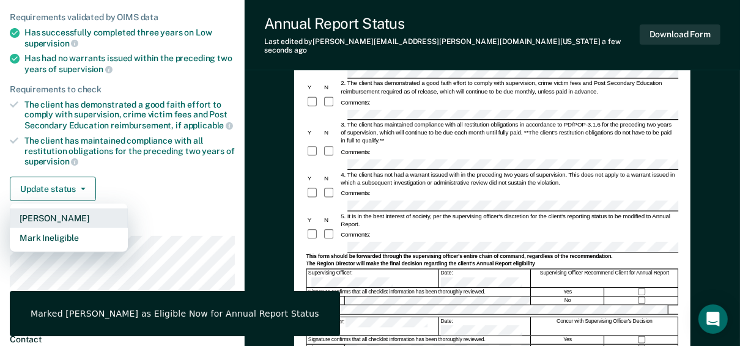
click at [58, 215] on button "Mark Pending" at bounding box center [69, 219] width 118 height 20
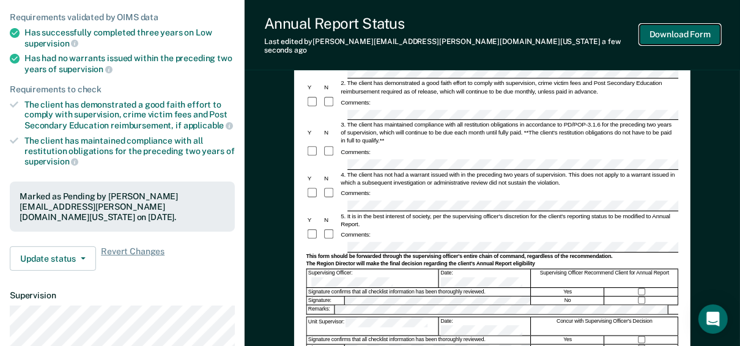
click at [668, 32] on button "Download Form" at bounding box center [680, 34] width 81 height 20
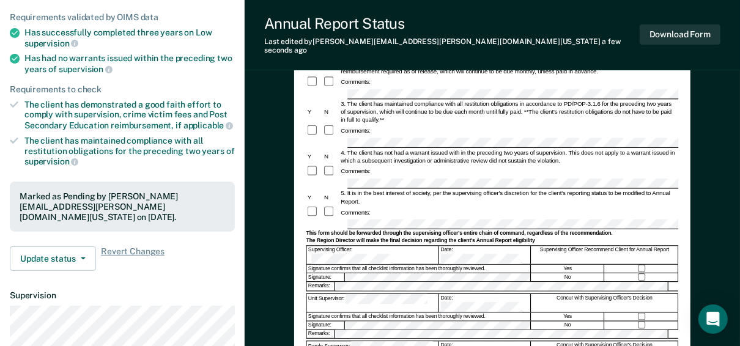
scroll to position [0, 0]
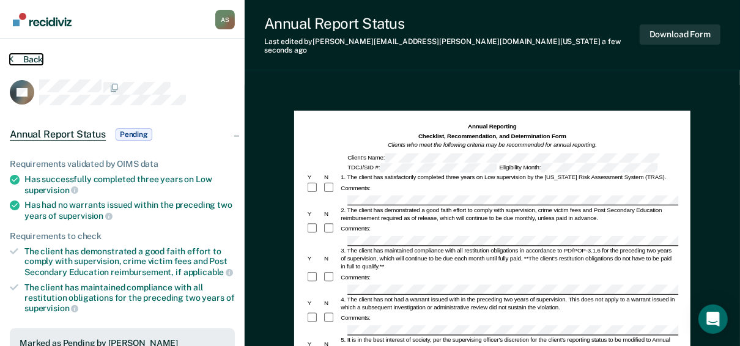
click at [28, 57] on button "Back" at bounding box center [26, 59] width 33 height 11
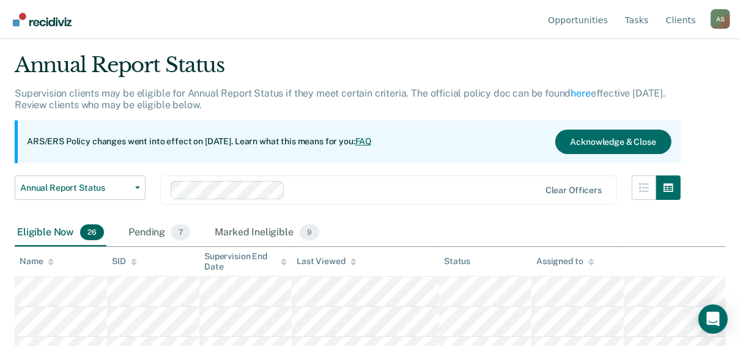
scroll to position [49, 0]
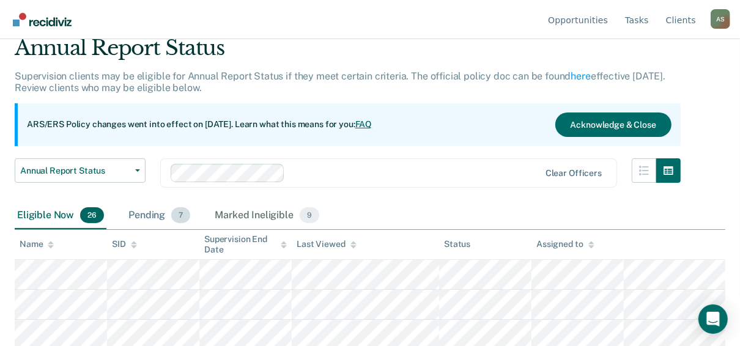
click at [160, 212] on div "Pending 7" at bounding box center [159, 215] width 67 height 27
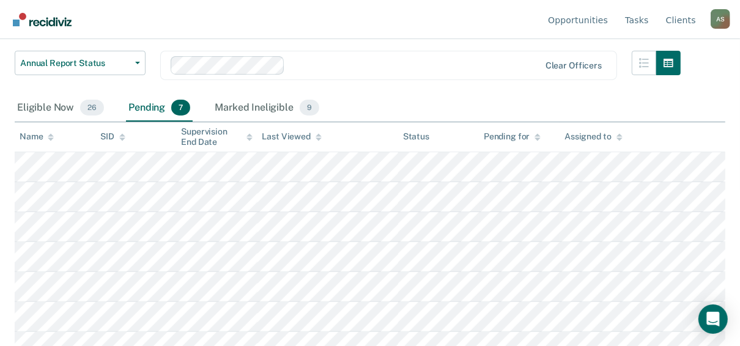
scroll to position [171, 0]
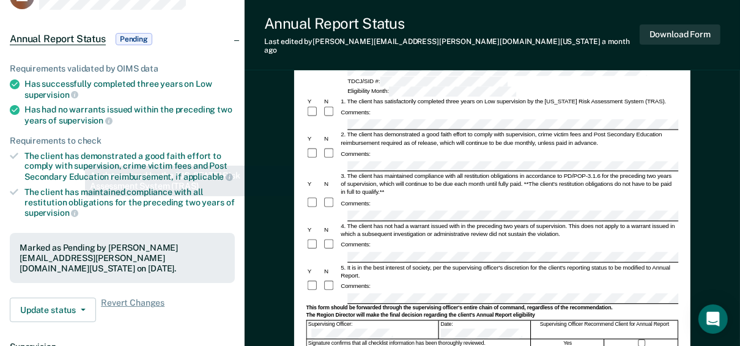
scroll to position [98, 0]
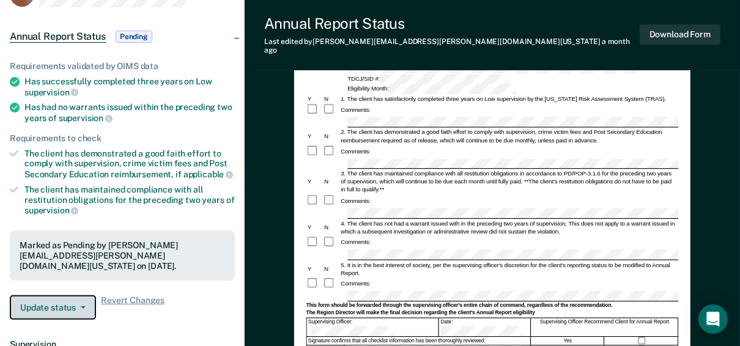
click at [57, 298] on button "Update status" at bounding box center [53, 307] width 86 height 24
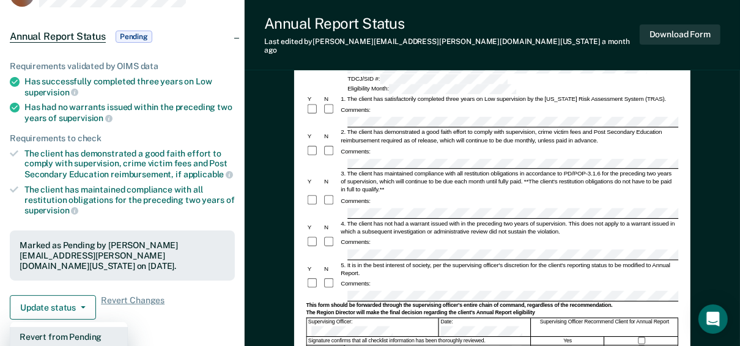
click at [51, 327] on button "Revert from Pending" at bounding box center [69, 337] width 118 height 20
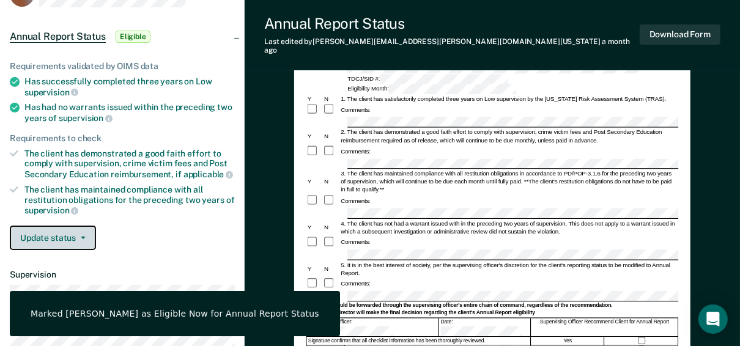
click at [24, 237] on button "Update status" at bounding box center [53, 238] width 86 height 24
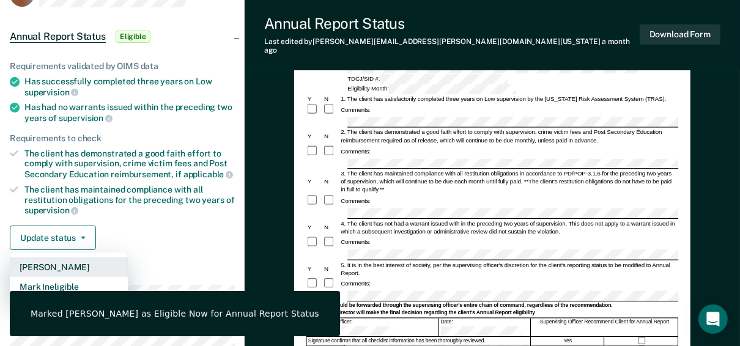
click at [35, 267] on button "Mark Pending" at bounding box center [69, 267] width 118 height 20
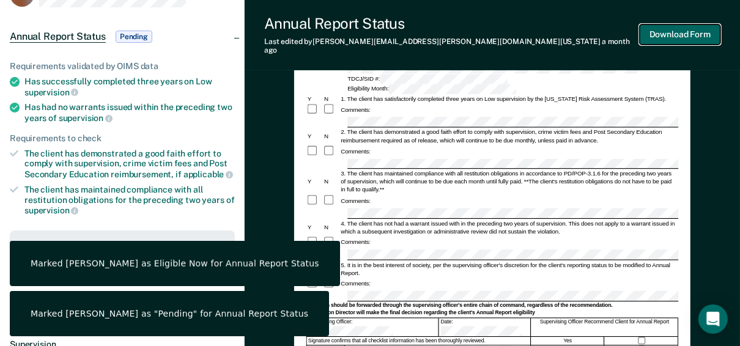
click at [668, 30] on button "Download Form" at bounding box center [680, 34] width 81 height 20
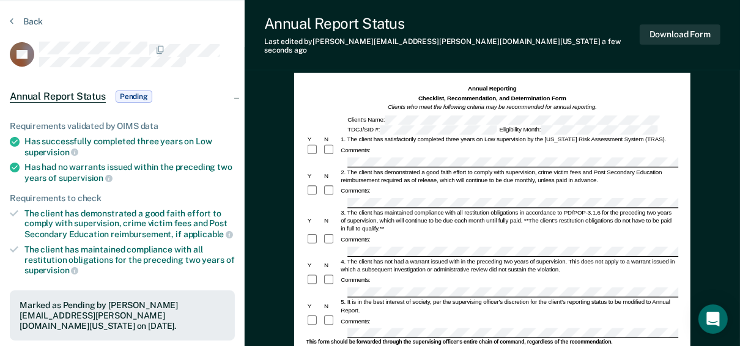
scroll to position [0, 0]
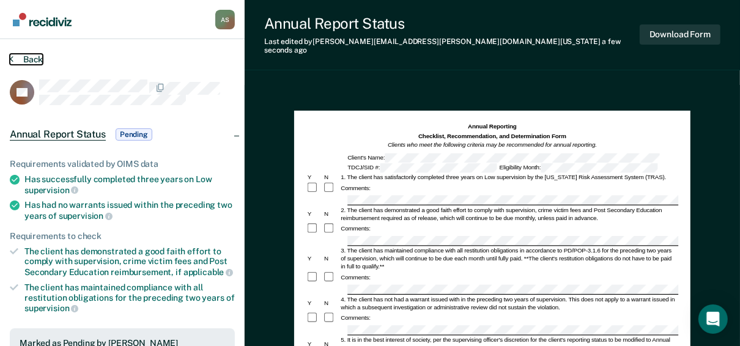
click at [33, 57] on button "Back" at bounding box center [26, 59] width 33 height 11
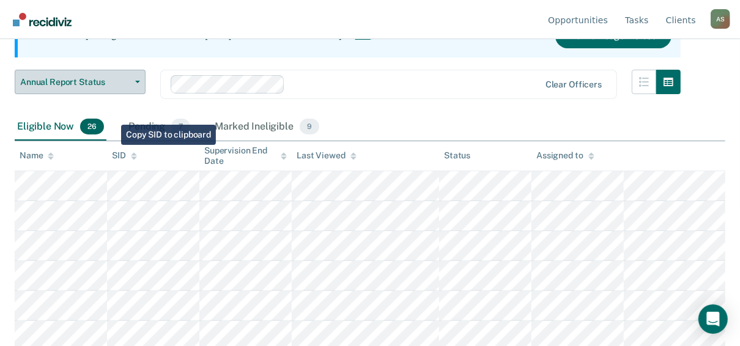
scroll to position [98, 0]
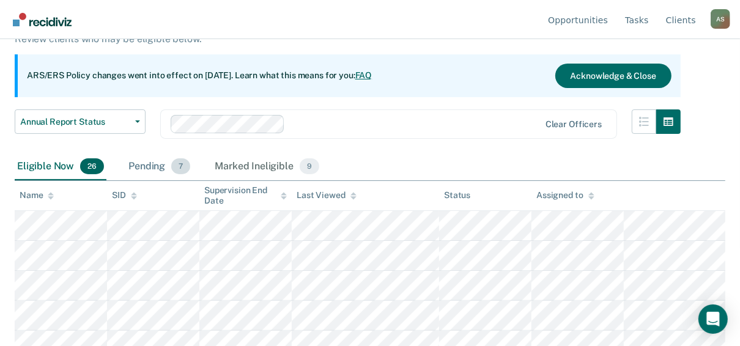
click at [151, 165] on div "Pending 7" at bounding box center [159, 167] width 67 height 27
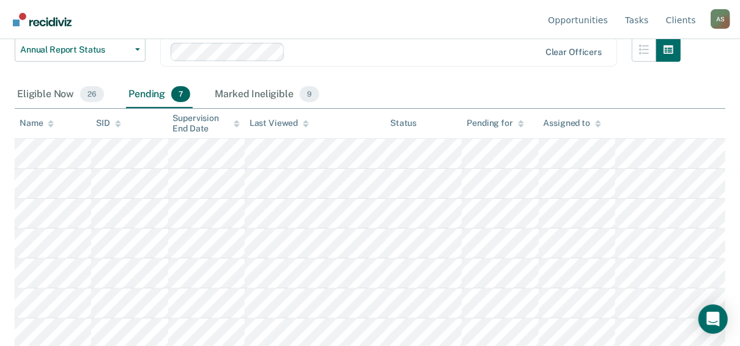
scroll to position [171, 0]
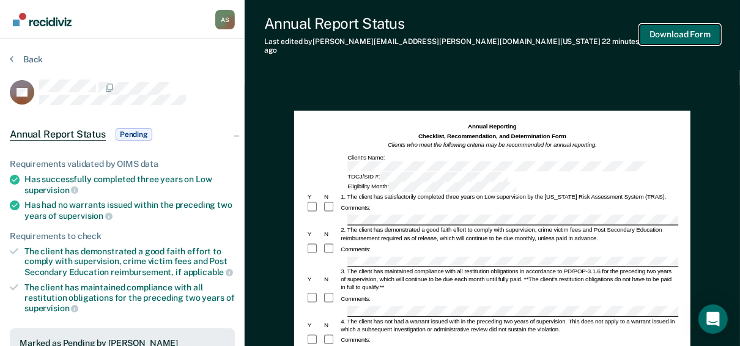
click at [656, 28] on button "Download Form" at bounding box center [680, 34] width 81 height 20
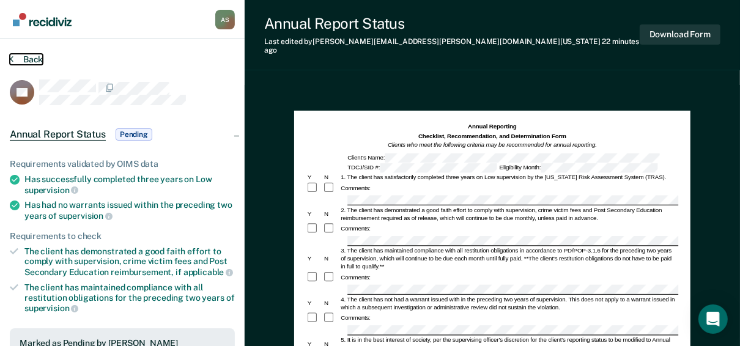
click at [38, 59] on button "Back" at bounding box center [26, 59] width 33 height 11
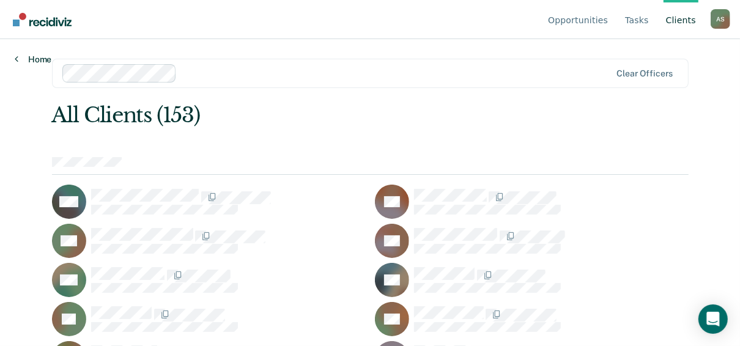
click at [42, 54] on link "Home" at bounding box center [33, 59] width 37 height 11
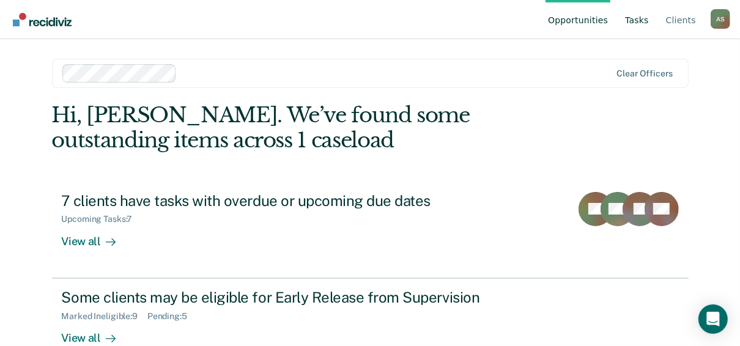
click at [644, 24] on link "Tasks" at bounding box center [637, 19] width 29 height 39
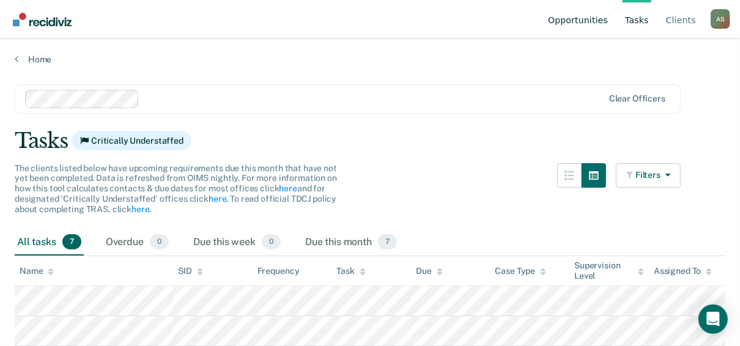
click at [588, 31] on link "Opportunities" at bounding box center [578, 19] width 65 height 39
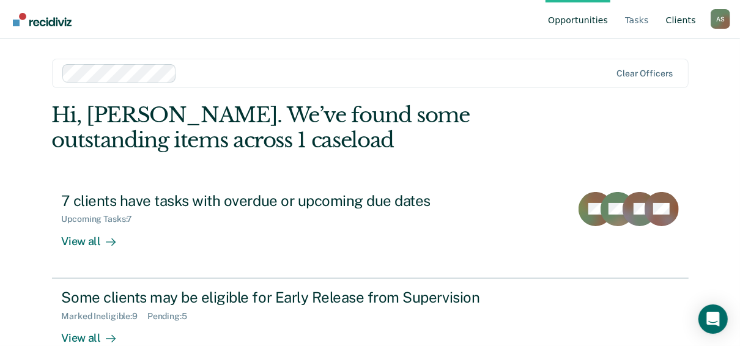
click at [679, 22] on link "Client s" at bounding box center [681, 19] width 35 height 39
